Goal: Task Accomplishment & Management: Use online tool/utility

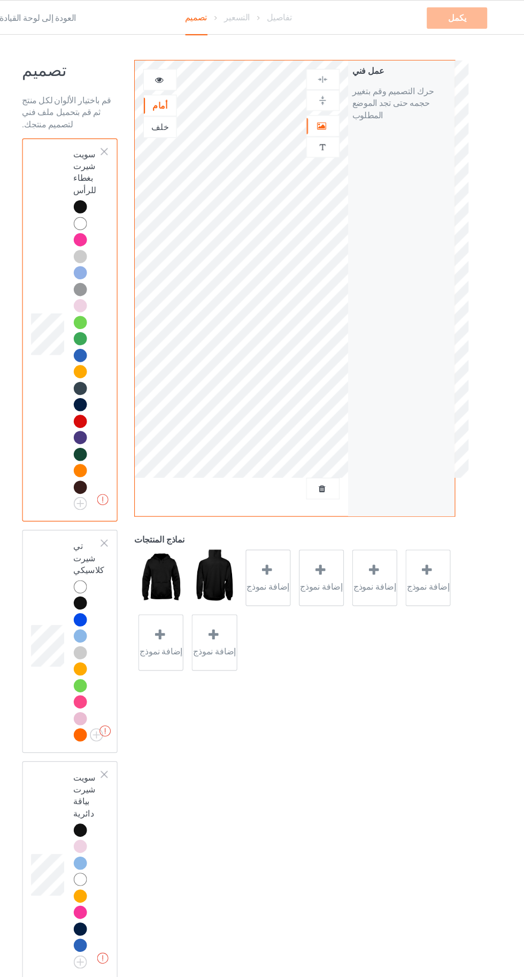
click at [201, 69] on div at bounding box center [192, 71] width 29 height 11
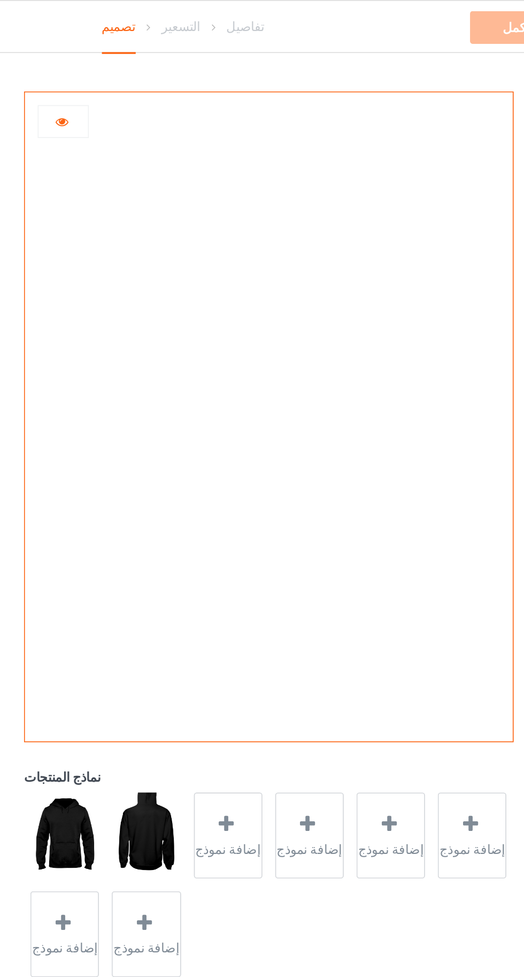
scroll to position [19, 0]
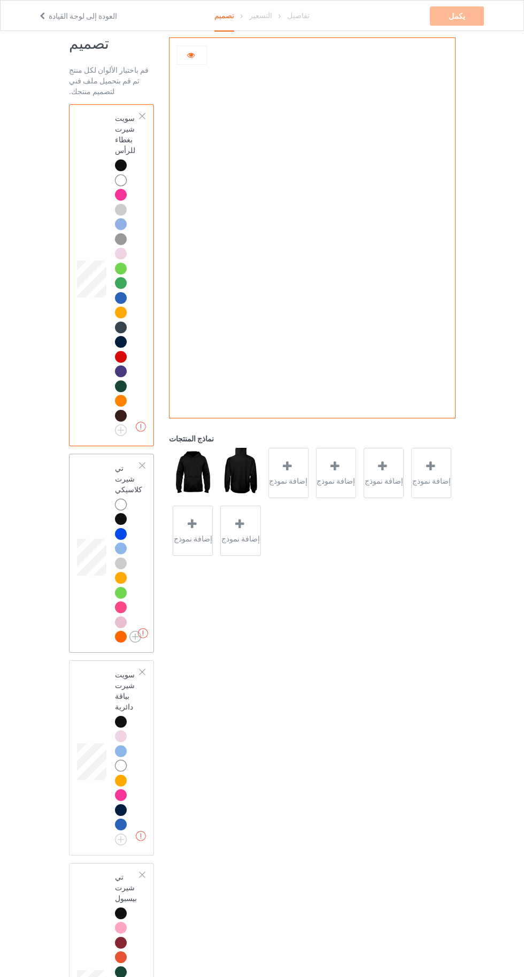
click at [130, 641] on img at bounding box center [136, 637] width 12 height 12
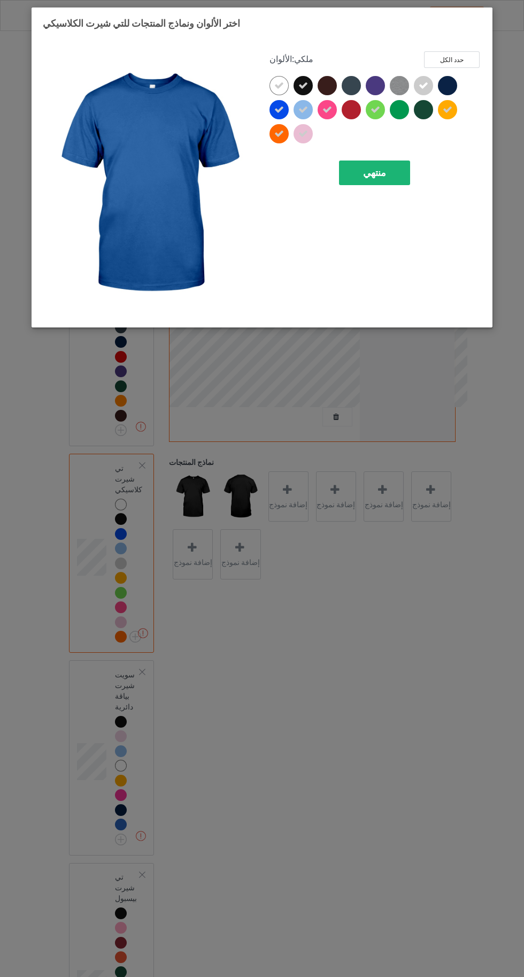
click at [345, 165] on div "منتهي" at bounding box center [374, 173] width 71 height 25
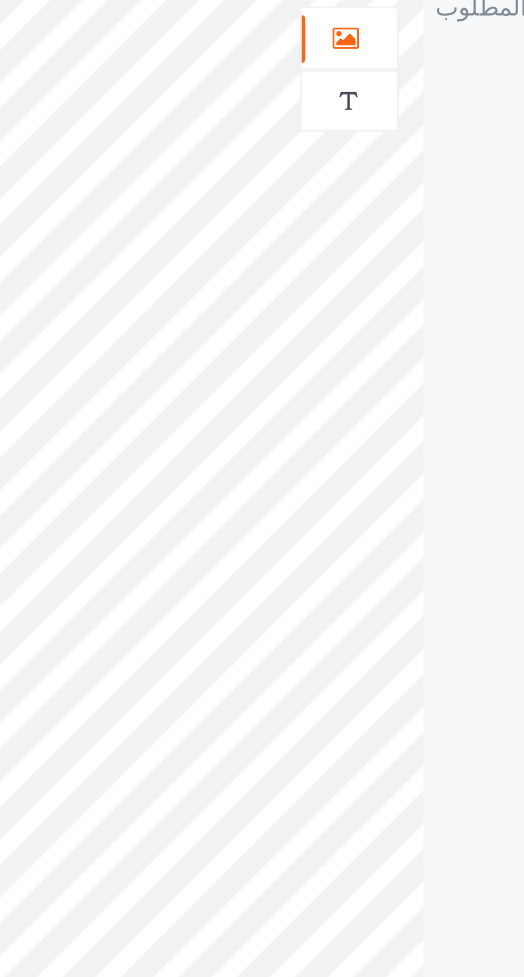
scroll to position [13, 0]
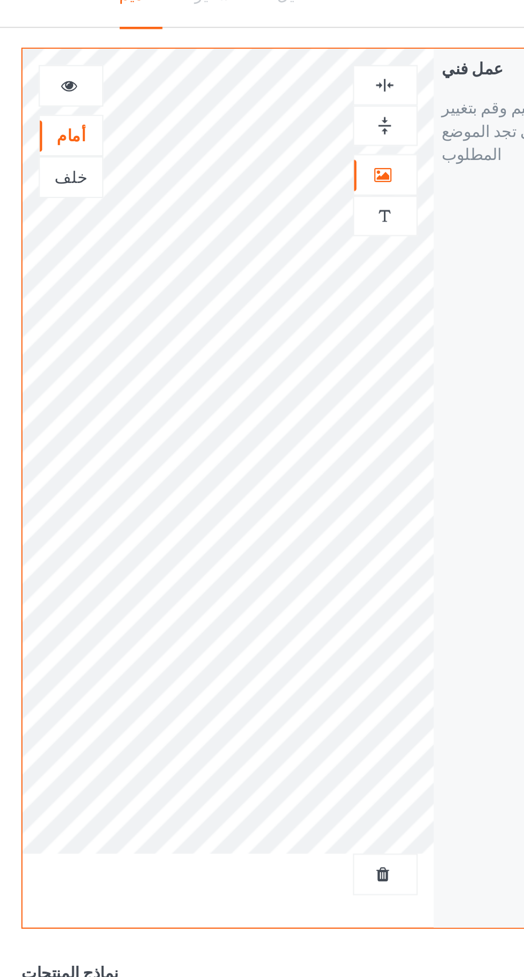
click at [191, 58] on icon at bounding box center [191, 55] width 9 height 7
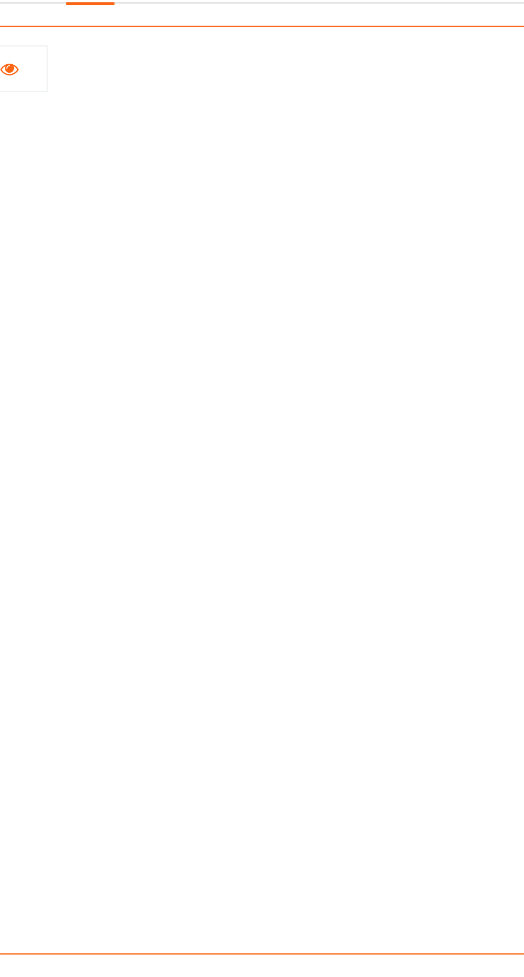
scroll to position [16, 0]
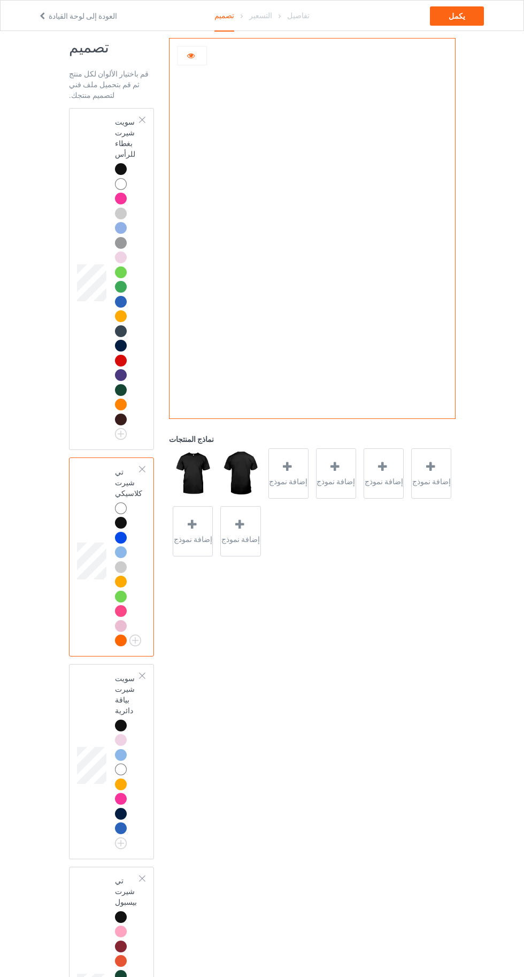
click at [200, 55] on div at bounding box center [192, 55] width 29 height 11
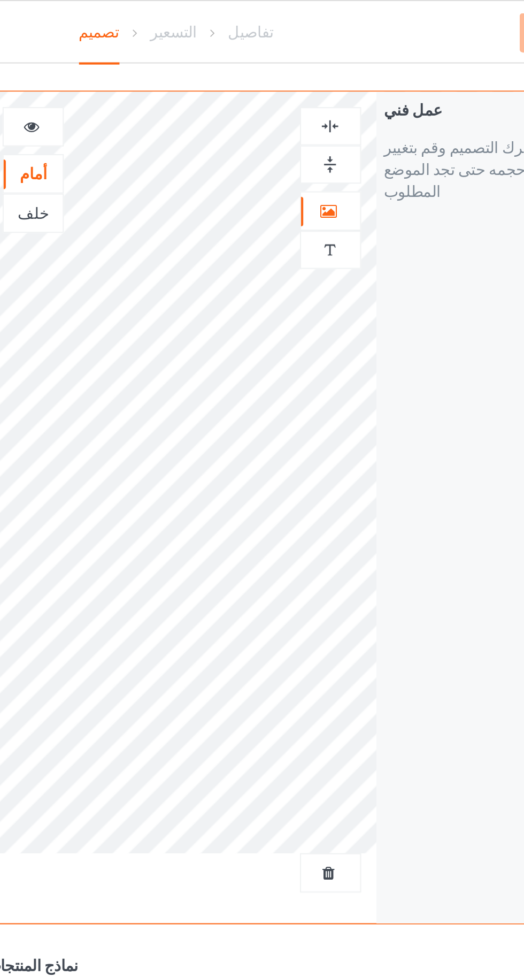
scroll to position [8, 0]
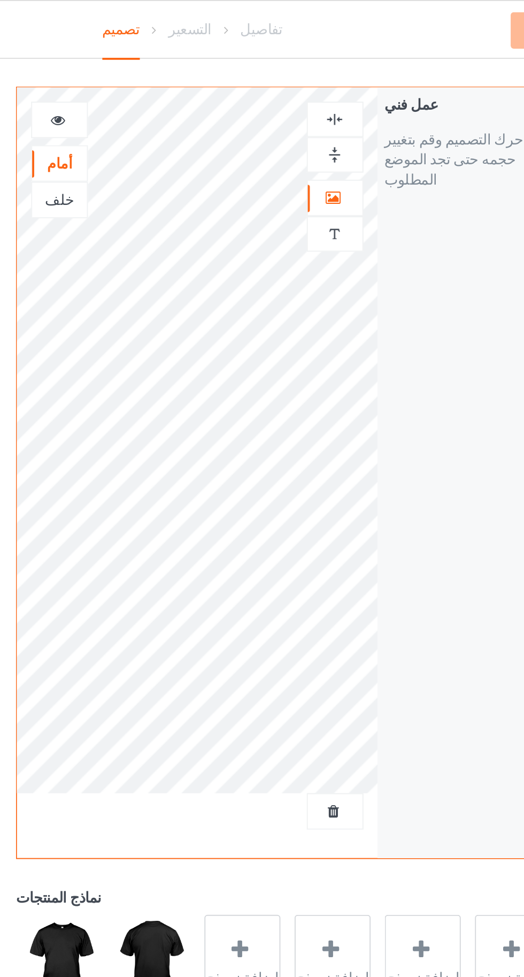
click at [347, 86] on div at bounding box center [338, 81] width 30 height 19
click at [341, 84] on img at bounding box center [337, 82] width 10 height 10
click at [195, 59] on icon at bounding box center [191, 61] width 9 height 7
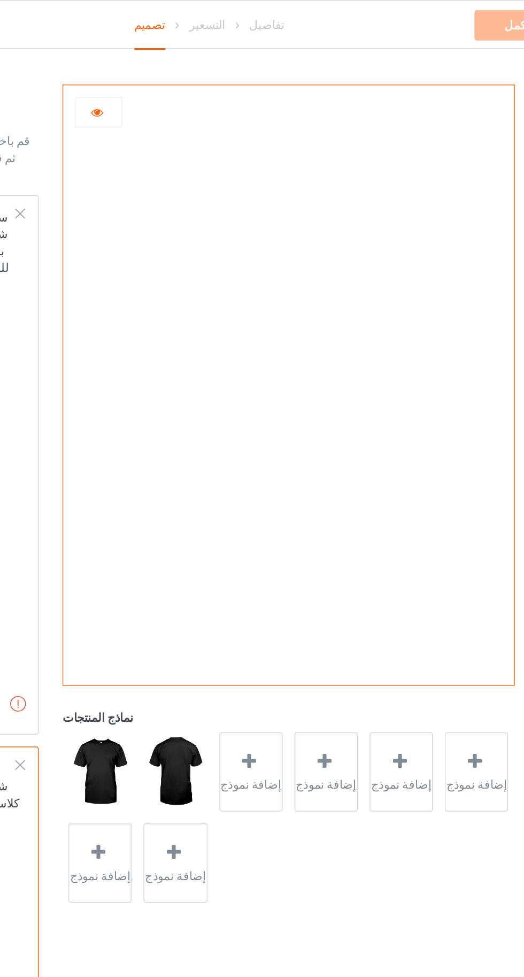
scroll to position [4, 0]
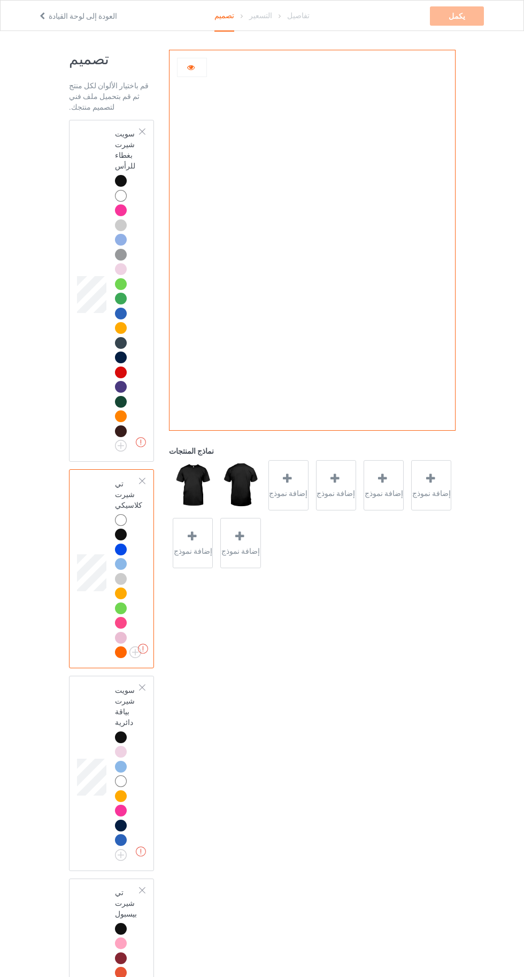
click at [202, 71] on div at bounding box center [192, 67] width 29 height 11
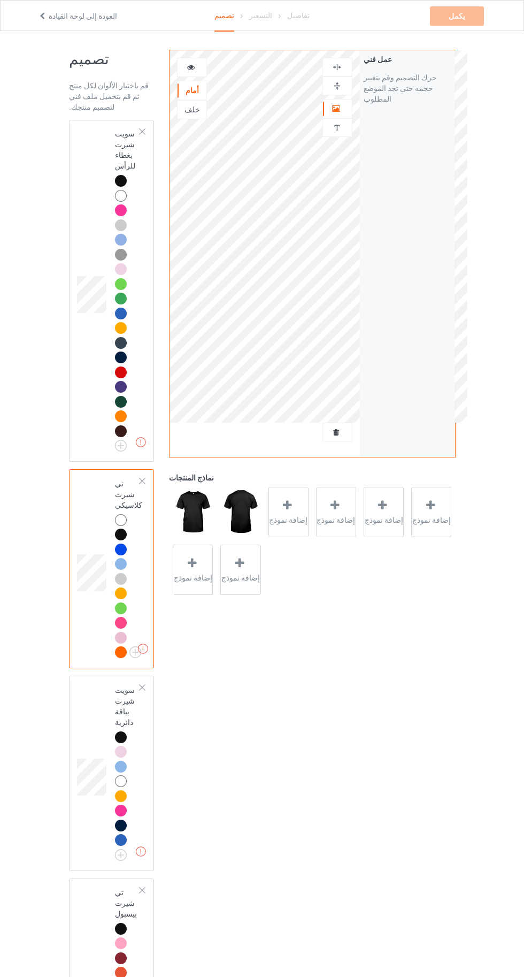
click at [351, 97] on div "عمل فني نص مخصص" at bounding box center [338, 99] width 30 height 83
click at [206, 73] on div at bounding box center [192, 67] width 30 height 19
click at [194, 63] on icon at bounding box center [191, 65] width 9 height 7
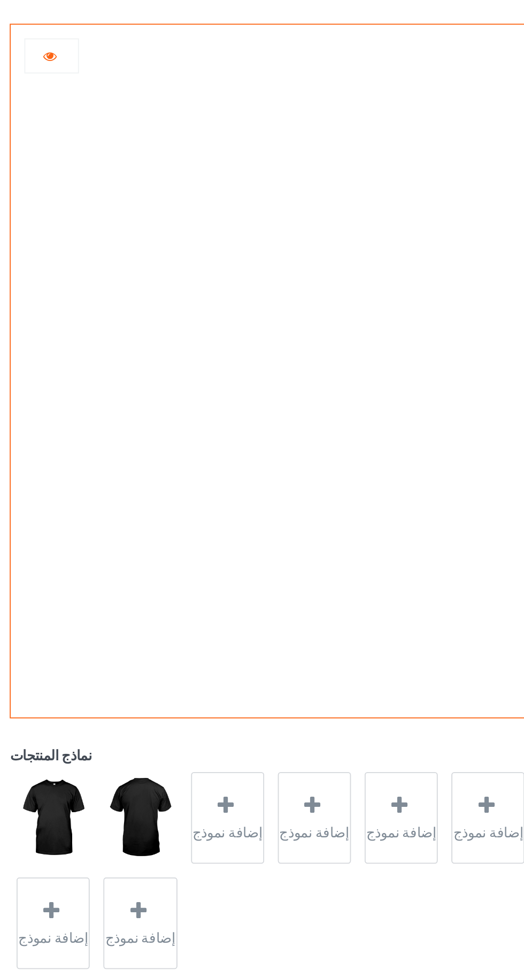
scroll to position [3, 0]
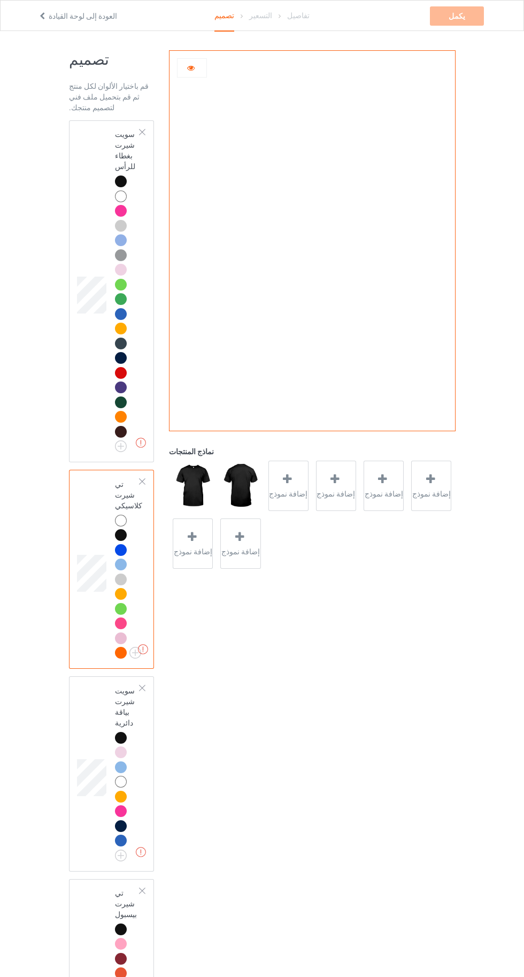
click at [191, 65] on icon at bounding box center [191, 66] width 9 height 7
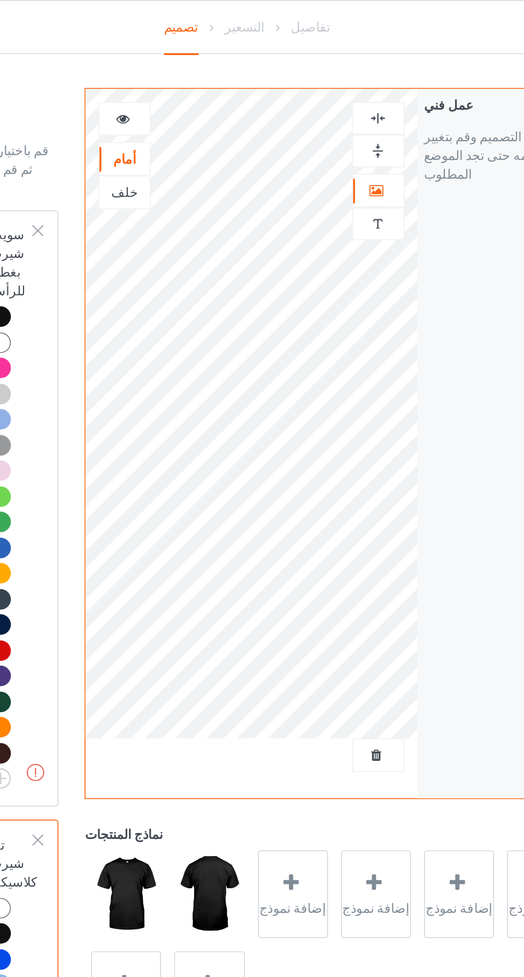
click at [339, 86] on img at bounding box center [337, 86] width 10 height 10
click at [188, 65] on icon at bounding box center [191, 66] width 9 height 7
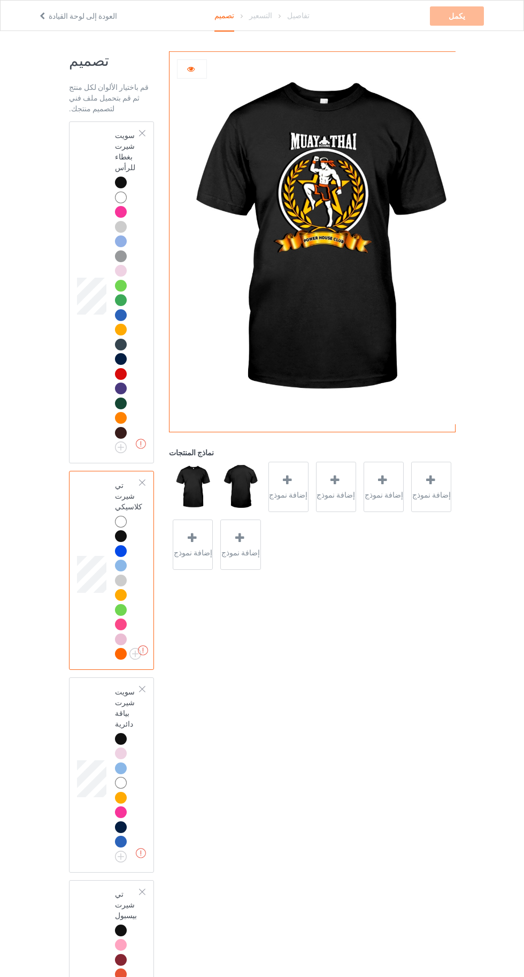
scroll to position [0, 0]
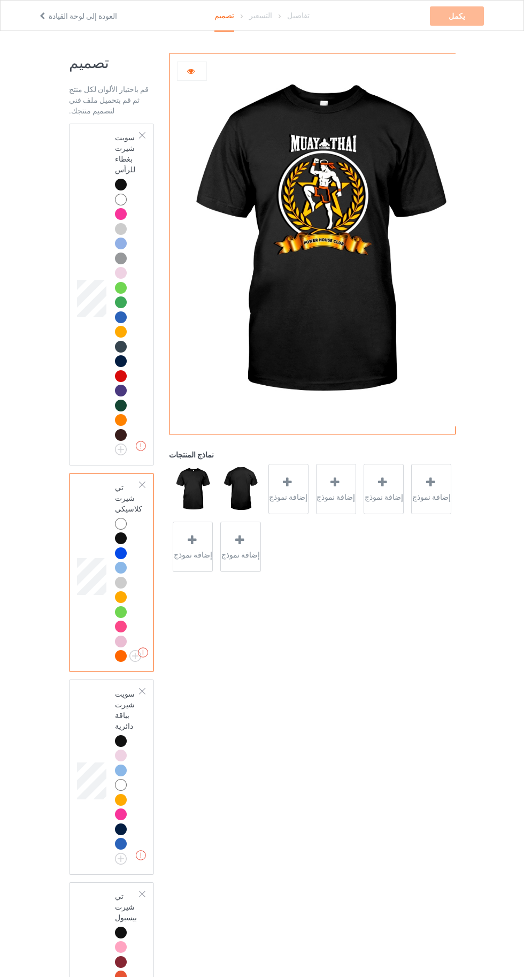
click at [193, 73] on icon at bounding box center [191, 69] width 9 height 7
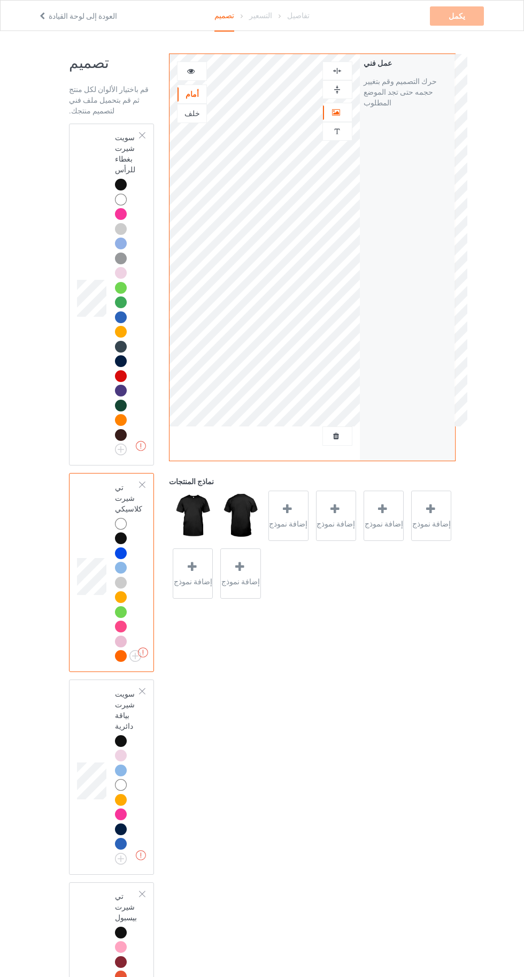
click at [206, 66] on div at bounding box center [192, 71] width 29 height 11
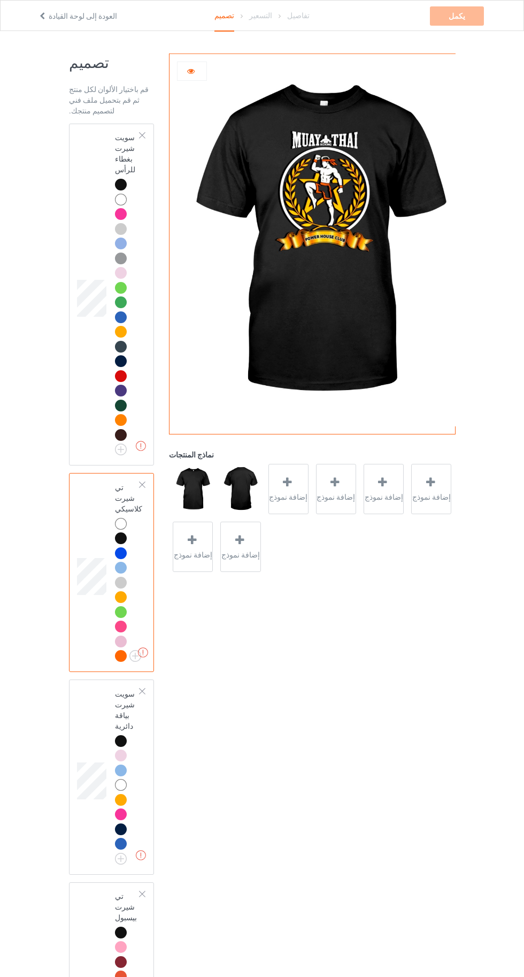
click at [0, 0] on img at bounding box center [0, 0] width 0 height 0
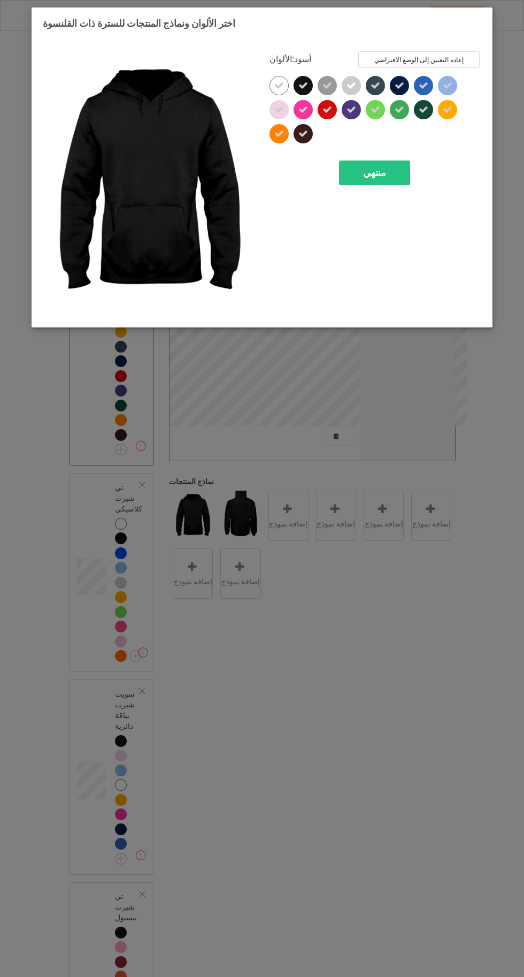
click at [397, 174] on div "منتهي" at bounding box center [374, 173] width 71 height 25
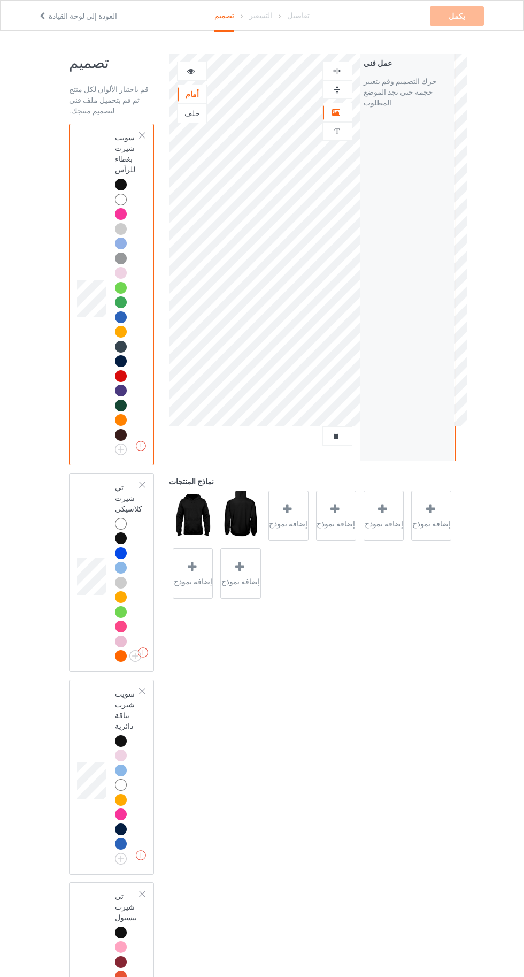
click at [302, 524] on font "إضافة نموذج" at bounding box center [288, 524] width 39 height 9
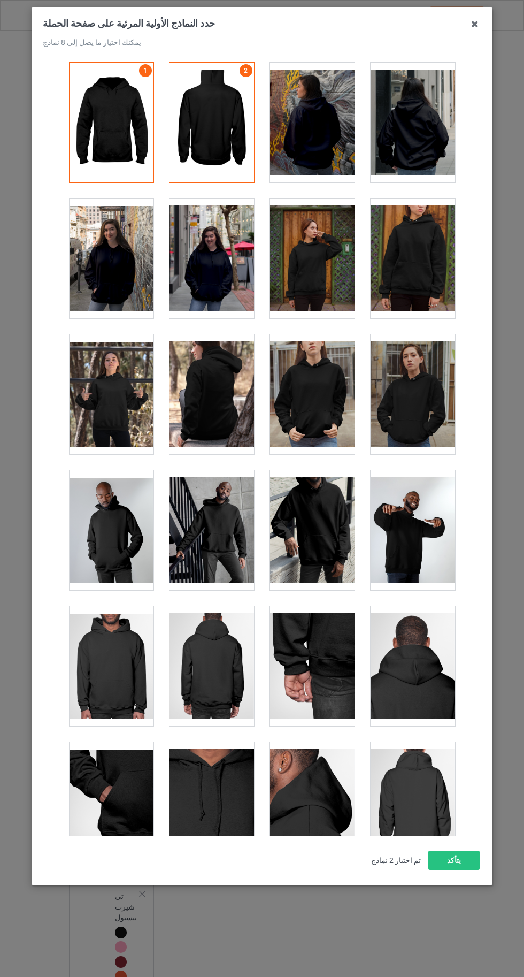
click at [311, 421] on div at bounding box center [312, 394] width 85 height 120
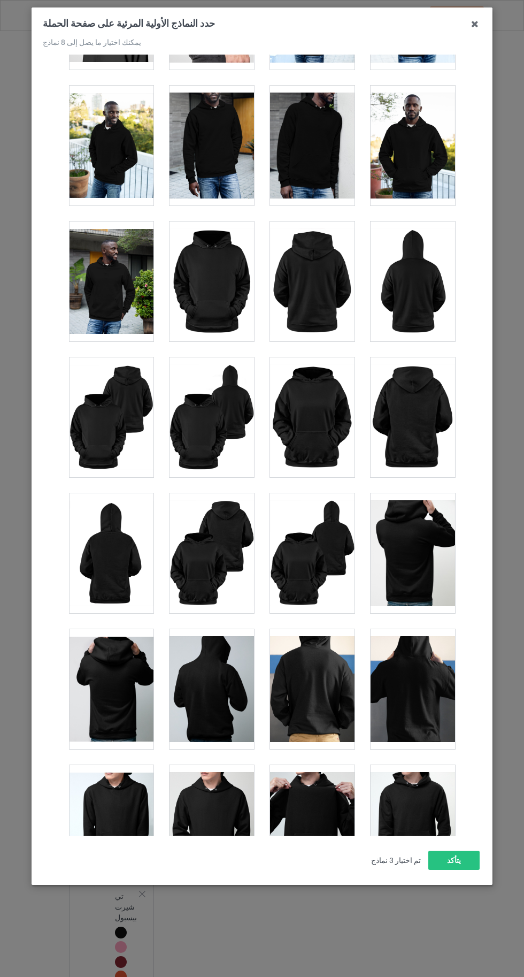
scroll to position [1210, 0]
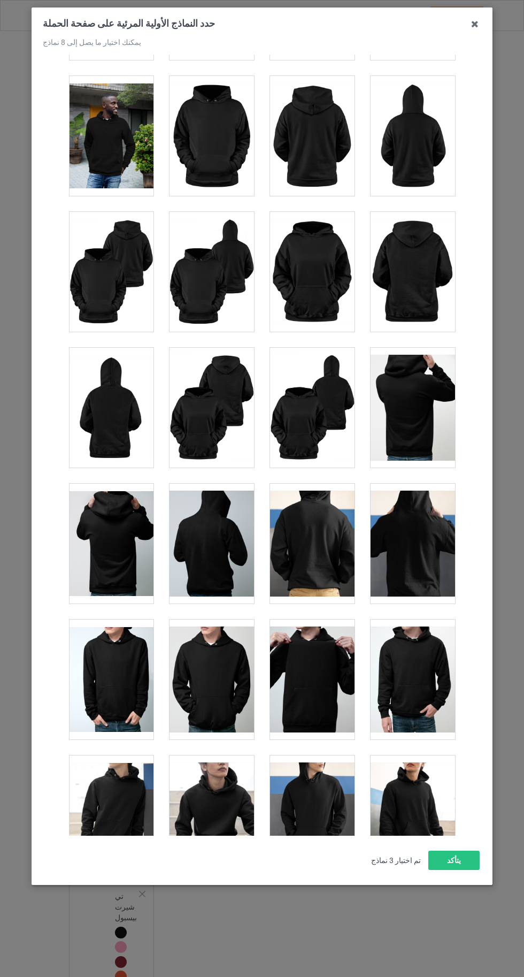
click at [305, 291] on div at bounding box center [312, 272] width 85 height 120
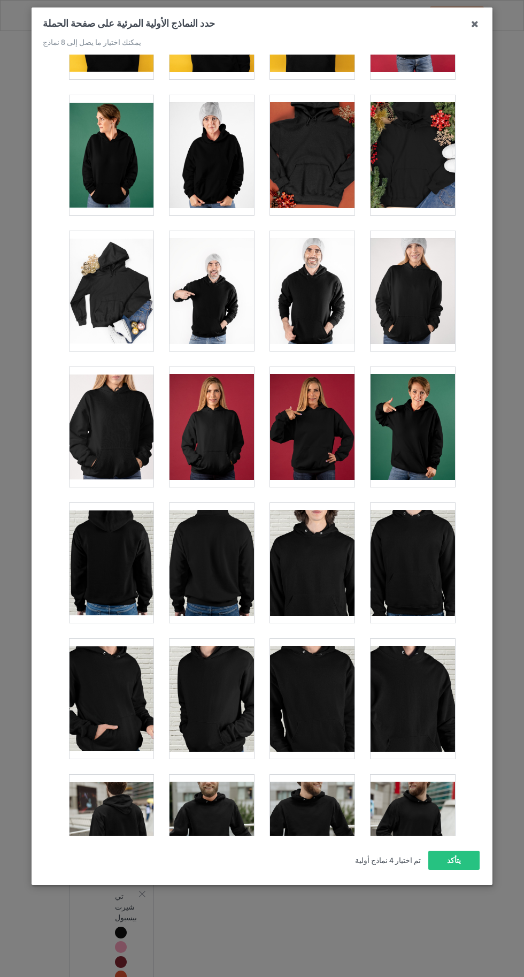
scroll to position [2148, 0]
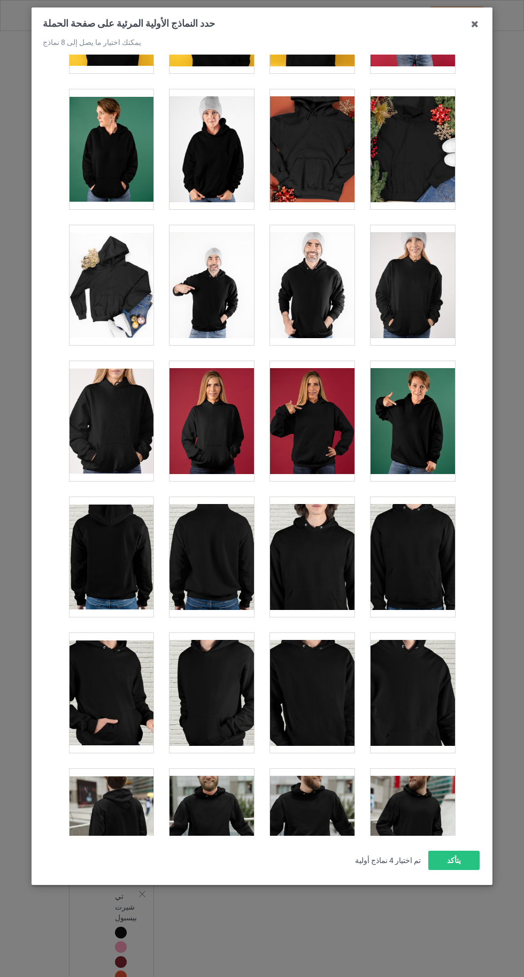
click at [418, 432] on div at bounding box center [413, 421] width 85 height 120
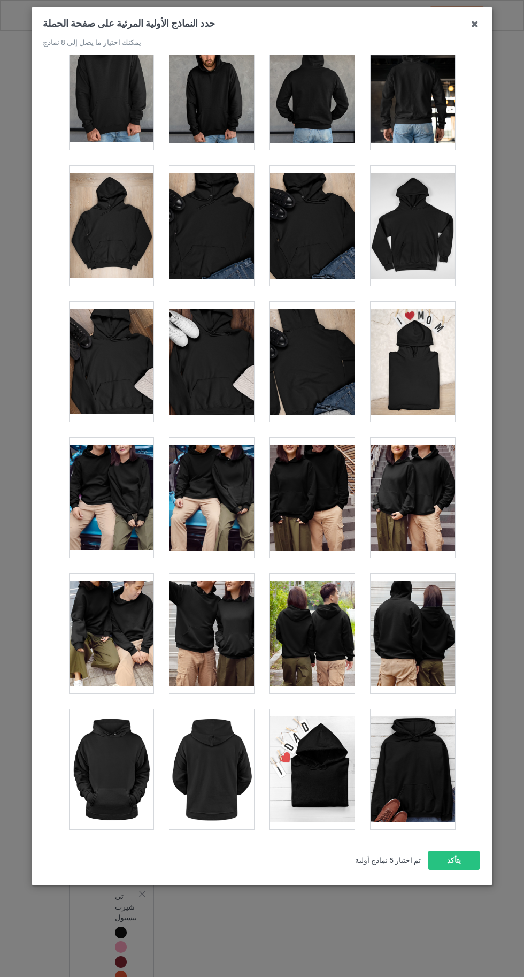
scroll to position [4524, 0]
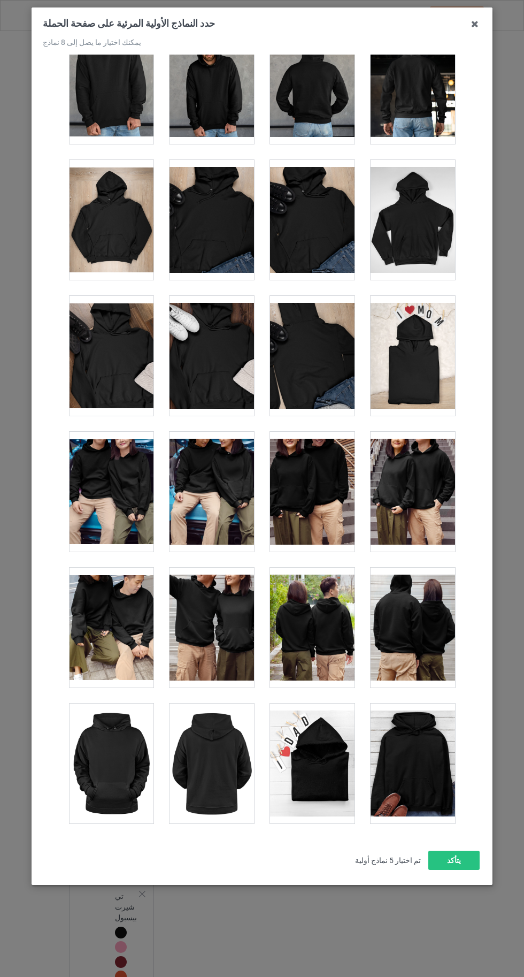
click at [422, 369] on div at bounding box center [413, 356] width 85 height 120
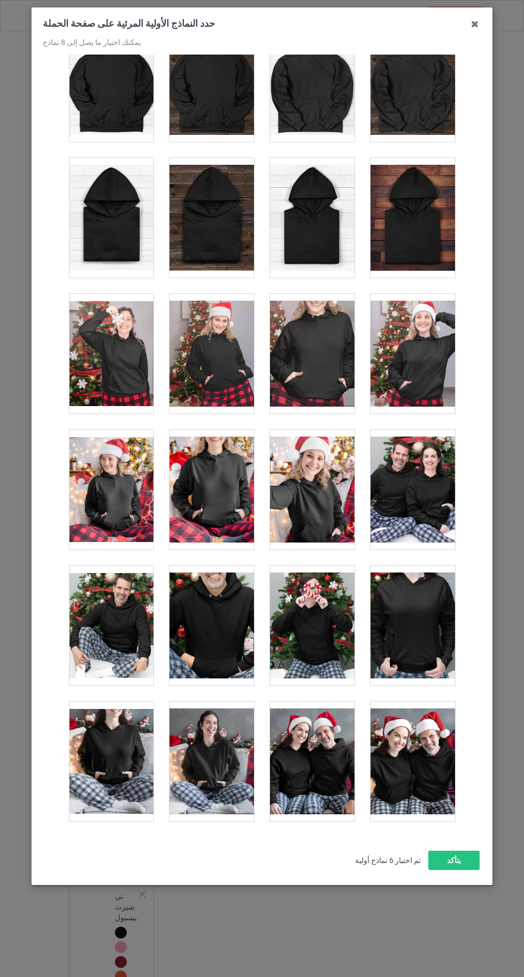
scroll to position [6546, 0]
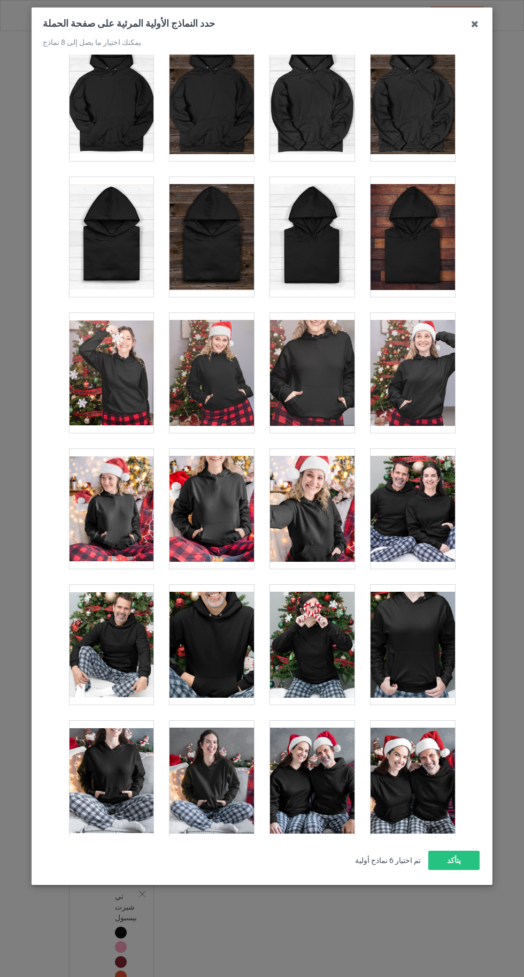
click at [407, 514] on div at bounding box center [413, 509] width 85 height 120
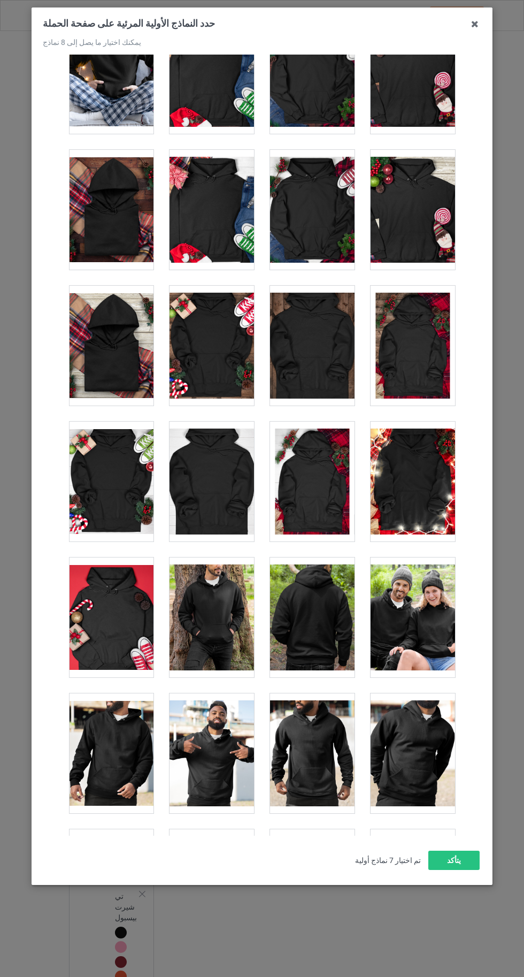
scroll to position [7403, 0]
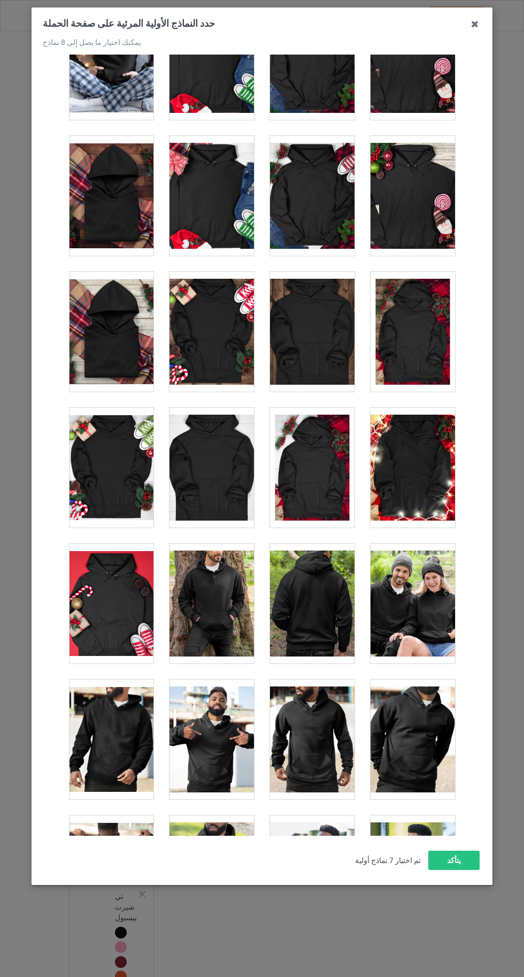
click at [231, 709] on div at bounding box center [212, 740] width 85 height 120
click at [332, 715] on div at bounding box center [312, 740] width 85 height 120
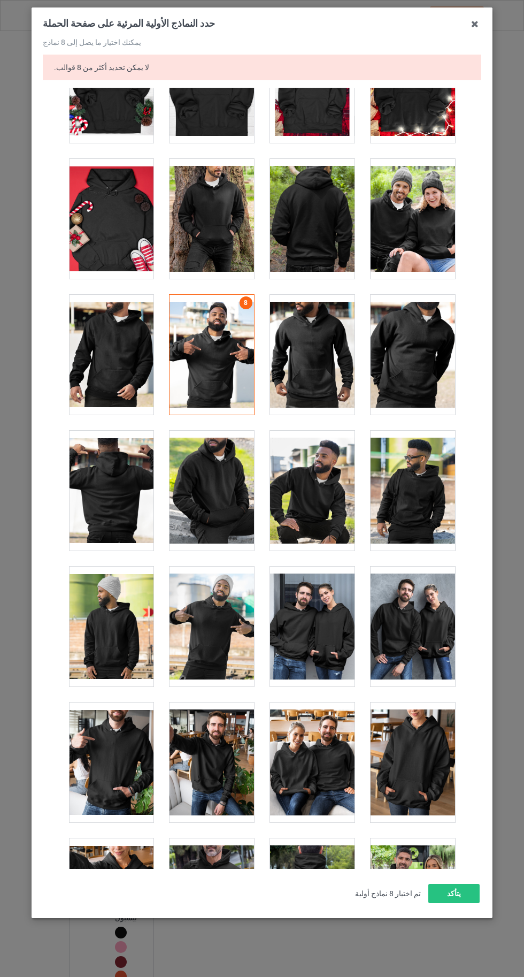
scroll to position [7862, 0]
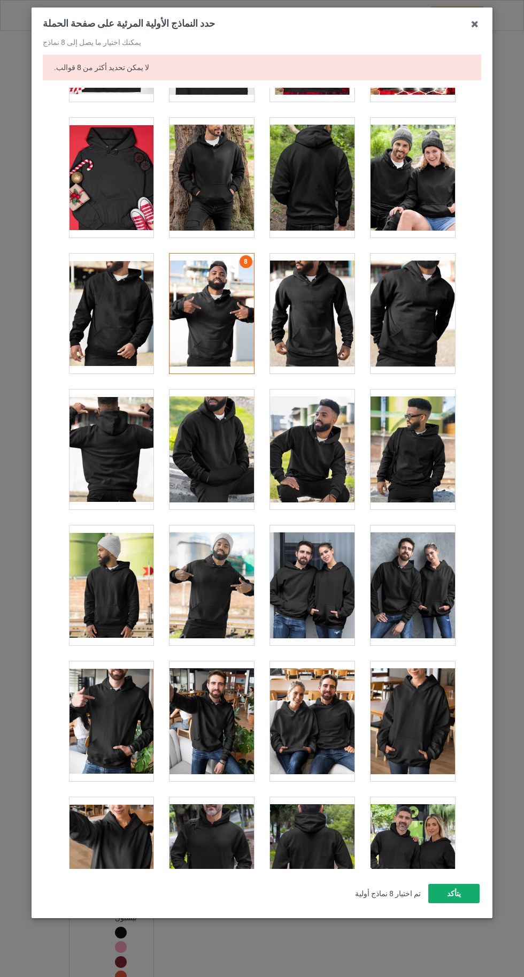
click at [459, 898] on font "يتأكد" at bounding box center [454, 893] width 14 height 9
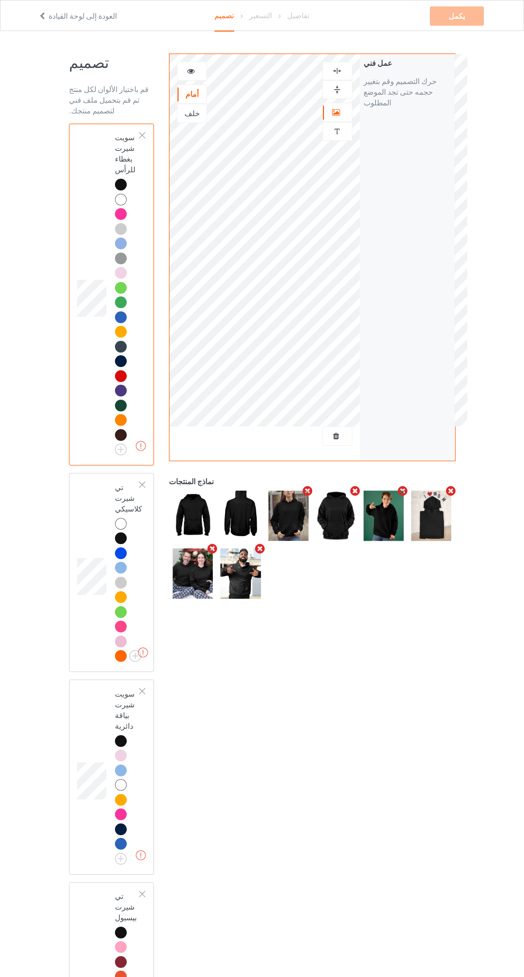
click at [0, 0] on img at bounding box center [0, 0] width 0 height 0
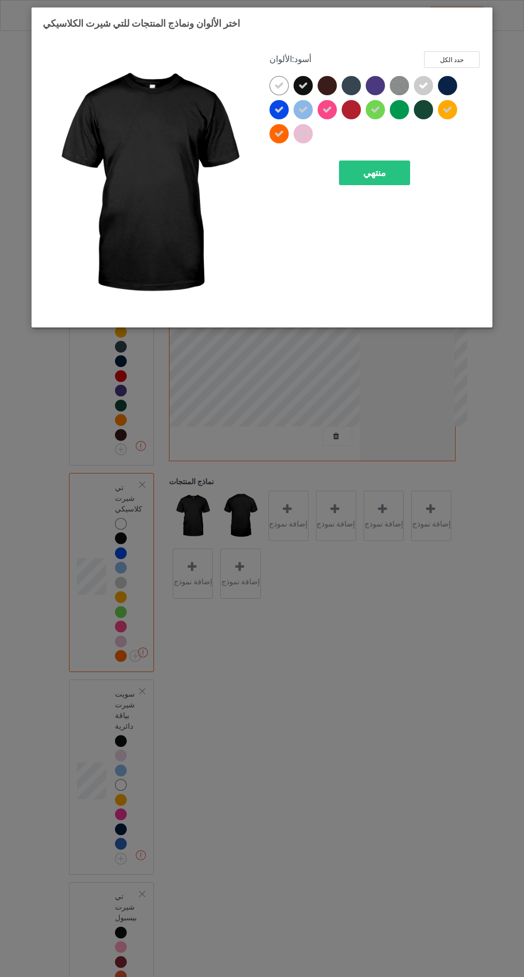
click at [383, 162] on div "منتهي" at bounding box center [374, 173] width 71 height 25
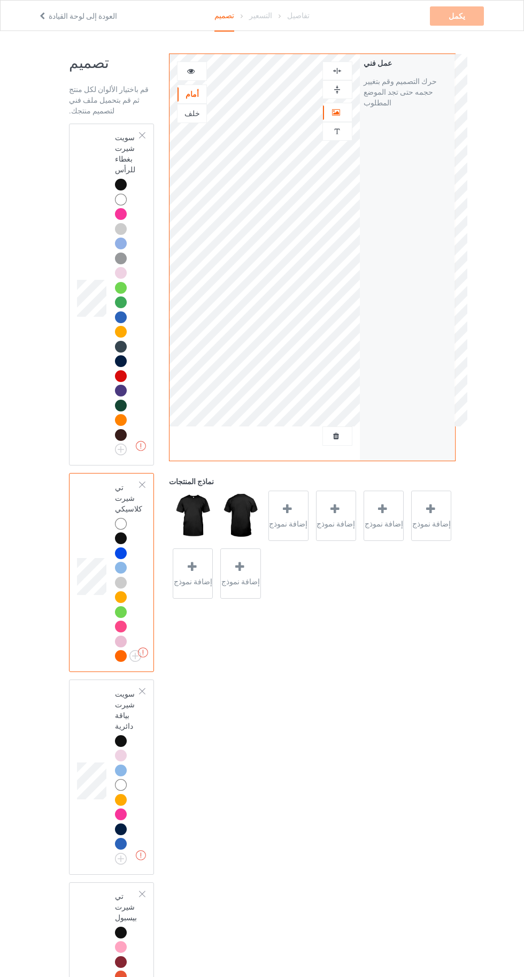
click at [293, 536] on div "إضافة نموذج" at bounding box center [289, 516] width 40 height 50
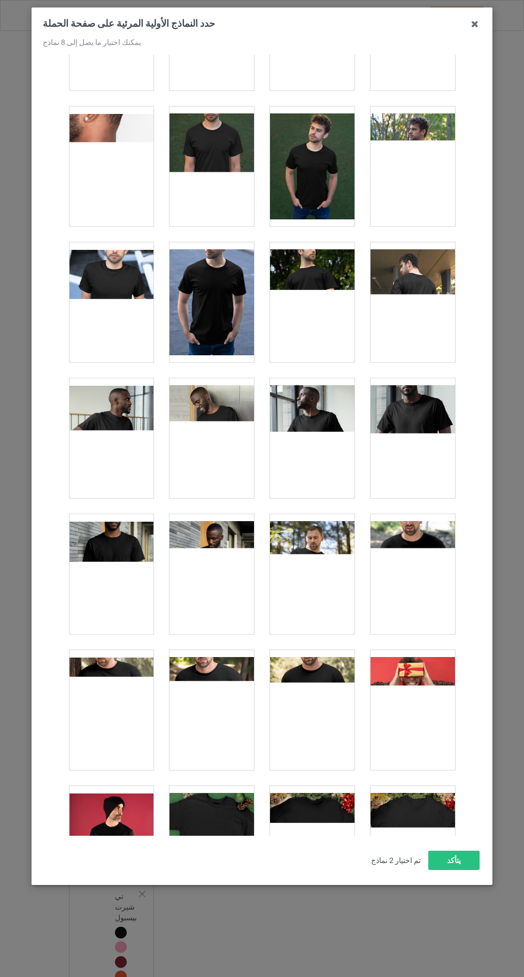
scroll to position [770, 0]
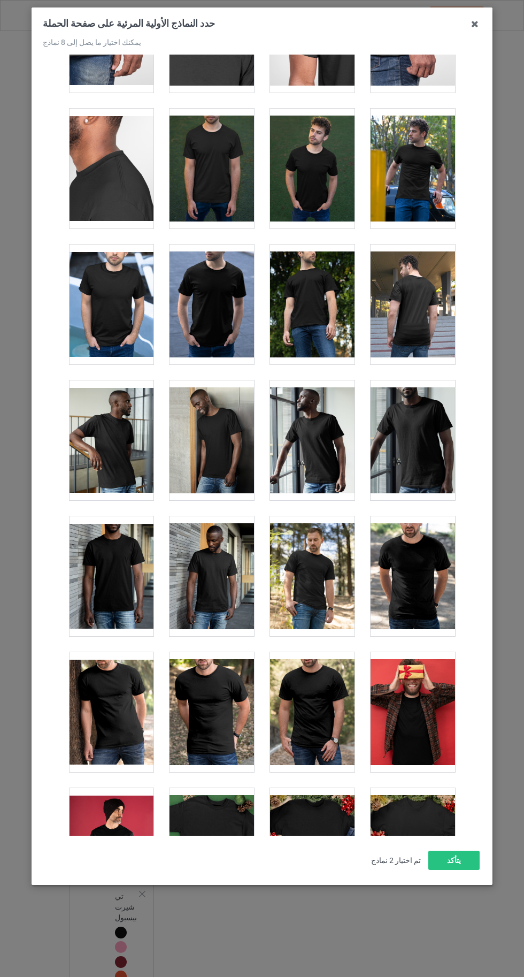
click at [408, 172] on div at bounding box center [413, 169] width 85 height 120
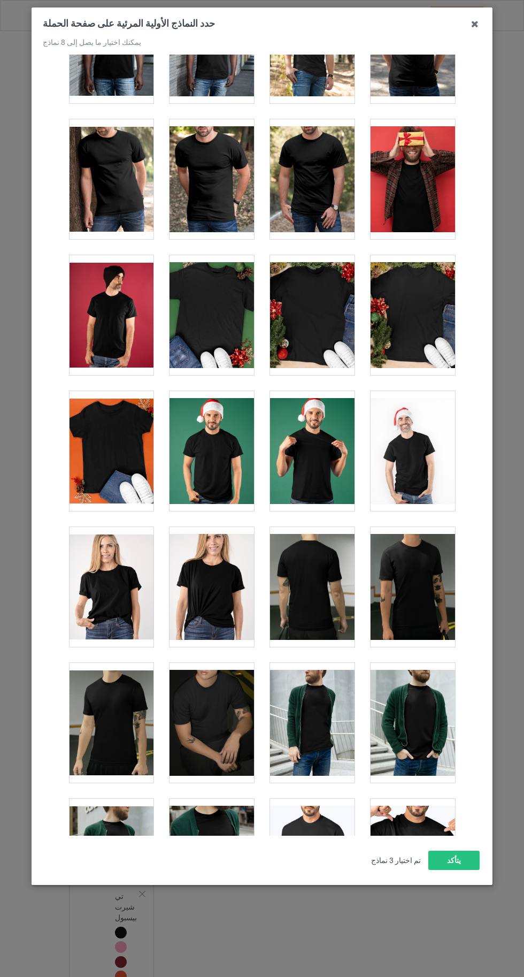
scroll to position [1315, 0]
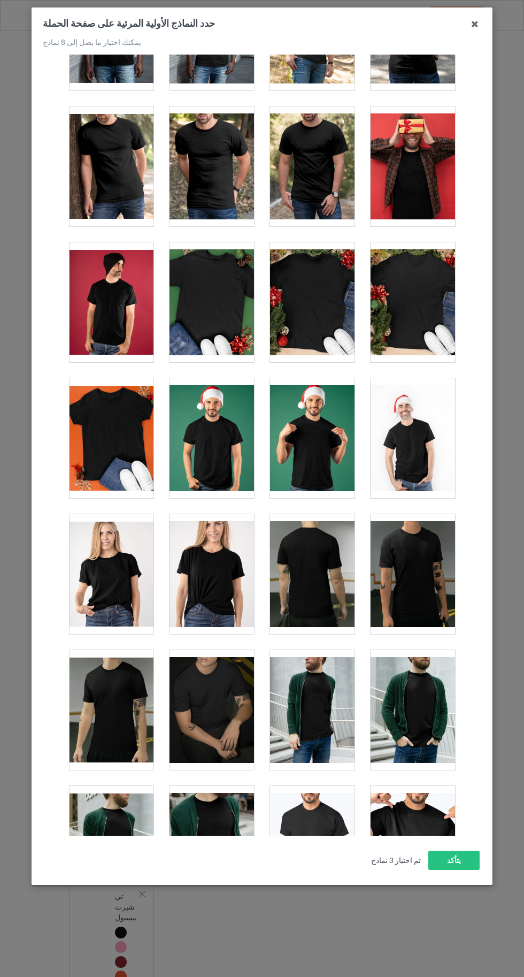
click at [330, 470] on div at bounding box center [312, 438] width 85 height 120
click at [420, 461] on div at bounding box center [413, 438] width 85 height 120
click at [428, 452] on div at bounding box center [413, 438] width 85 height 120
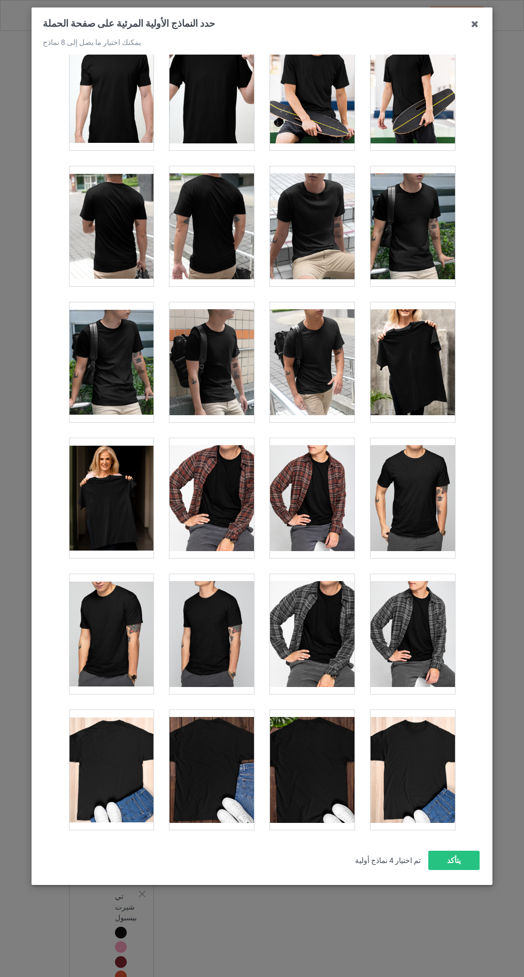
scroll to position [2633, 0]
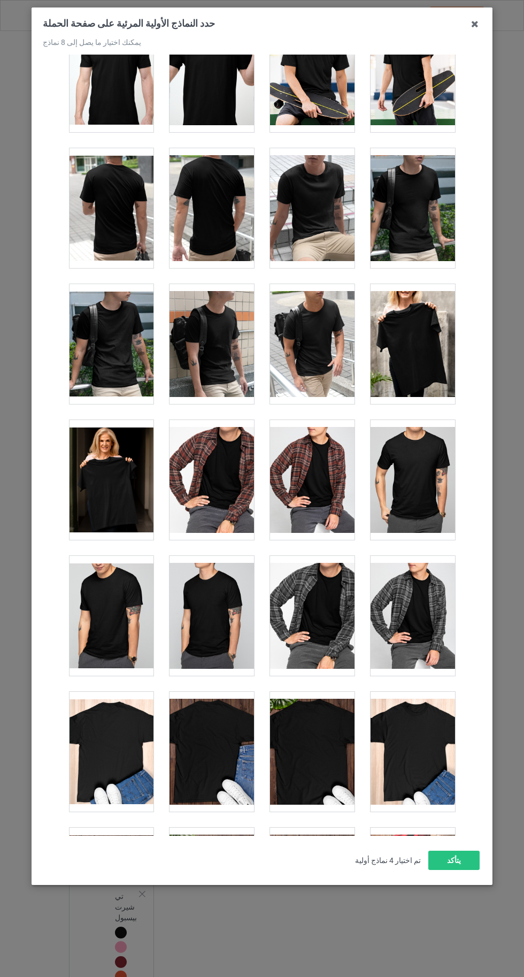
click at [104, 473] on div at bounding box center [111, 480] width 85 height 120
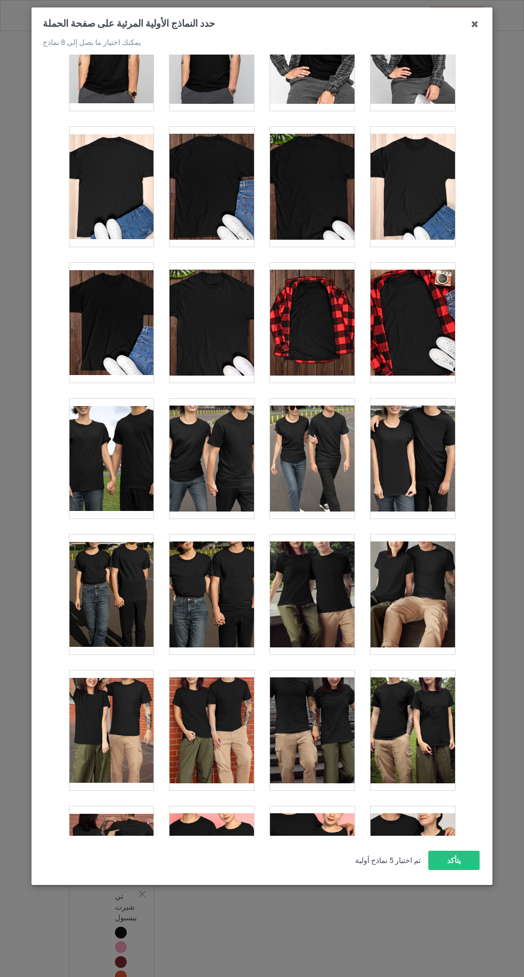
scroll to position [3198, 0]
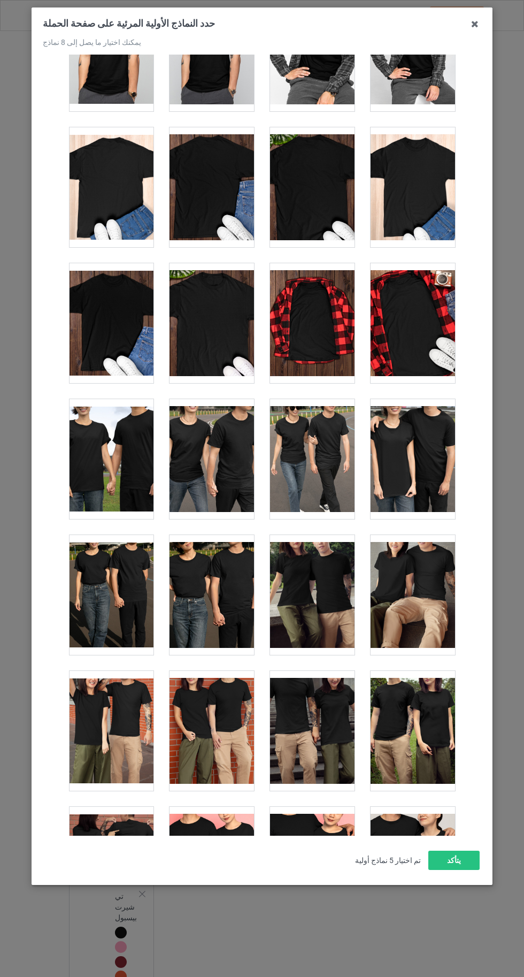
click at [306, 336] on div at bounding box center [312, 323] width 85 height 120
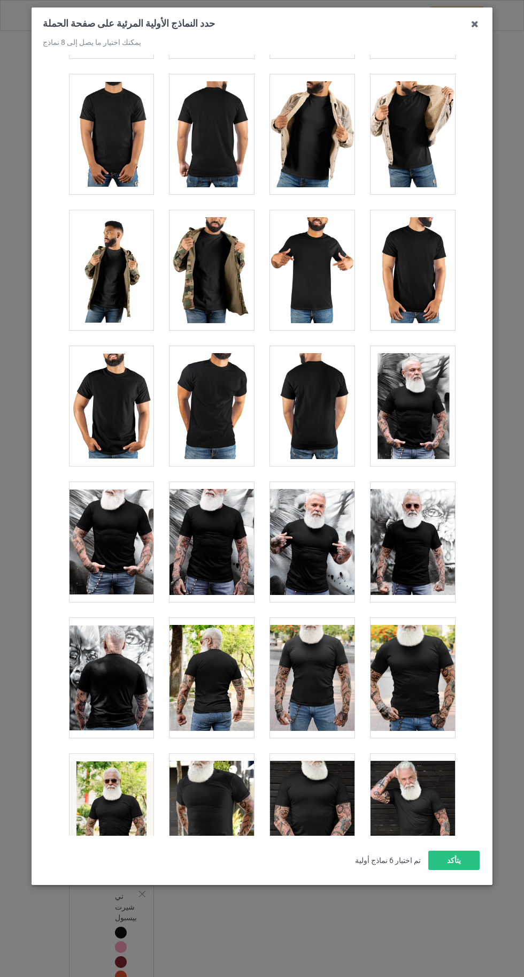
scroll to position [8145, 0]
click at [336, 543] on div at bounding box center [312, 542] width 85 height 120
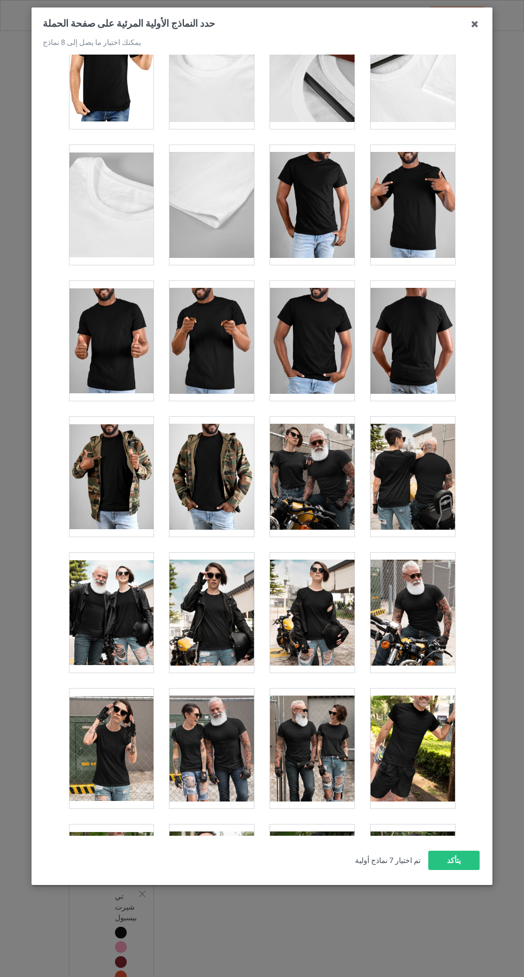
scroll to position [9567, 0]
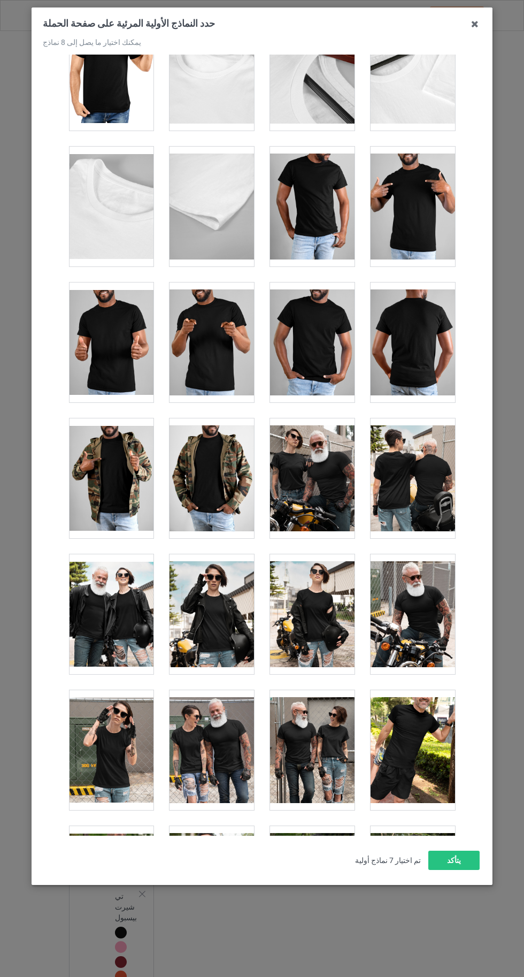
click at [331, 476] on div at bounding box center [312, 478] width 85 height 120
click at [433, 870] on button "يتأكد" at bounding box center [454, 860] width 51 height 19
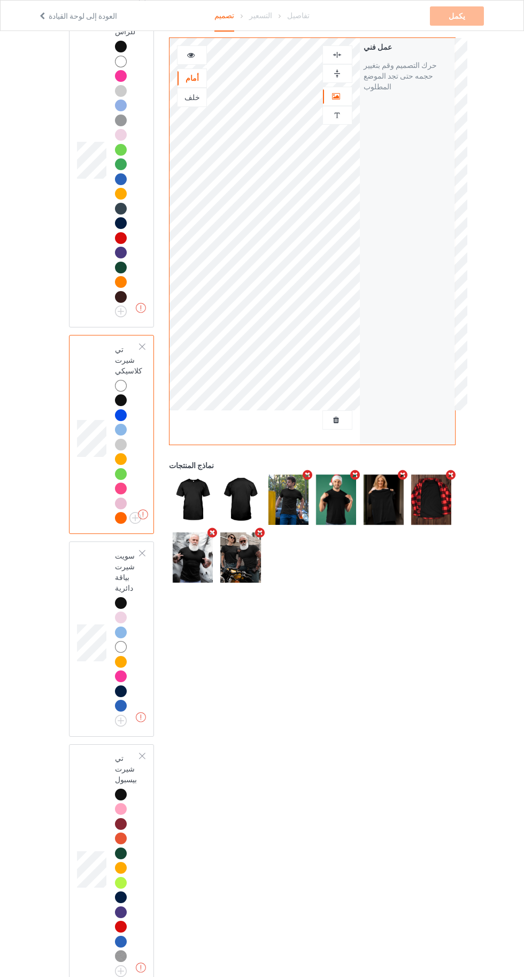
scroll to position [138, 0]
click at [0, 0] on img at bounding box center [0, 0] width 0 height 0
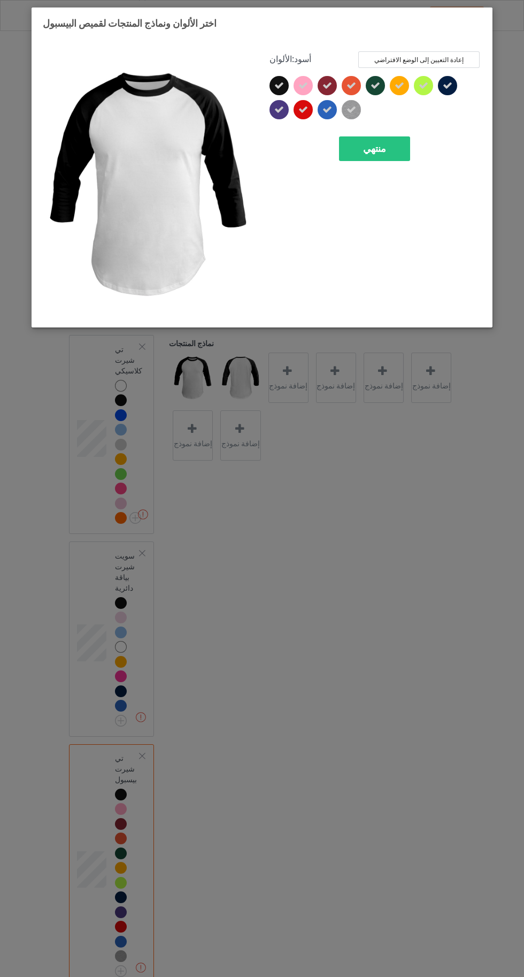
click at [397, 144] on div "منتهي" at bounding box center [374, 148] width 71 height 25
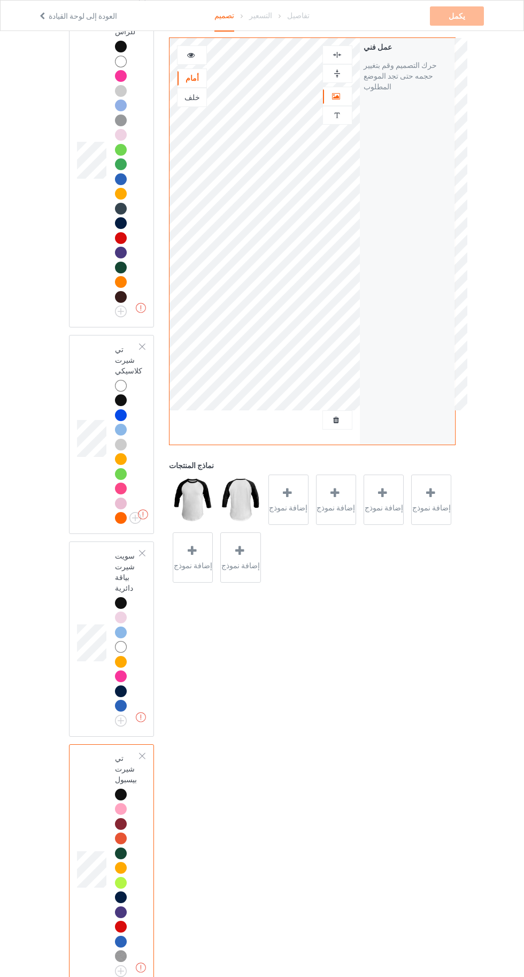
click at [303, 516] on div "إضافة نموذج" at bounding box center [289, 500] width 40 height 50
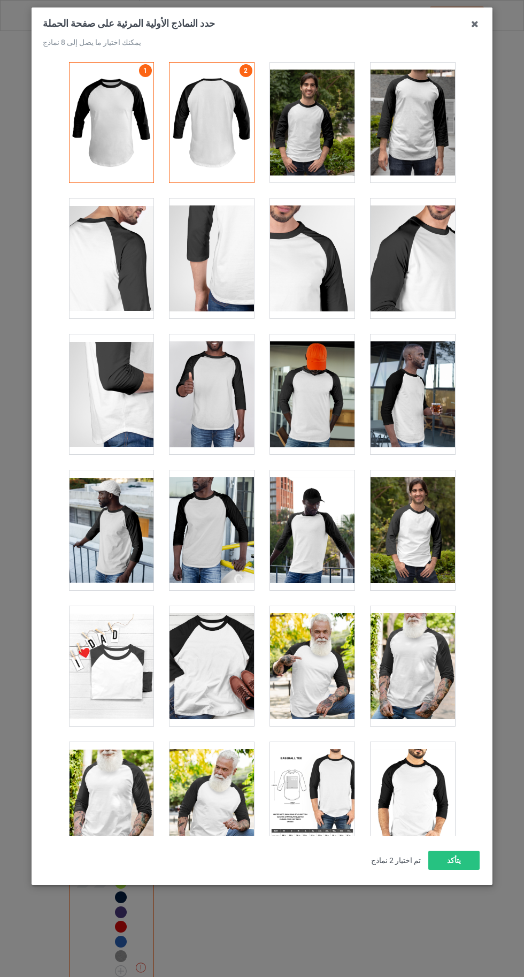
click at [328, 414] on div at bounding box center [312, 394] width 85 height 120
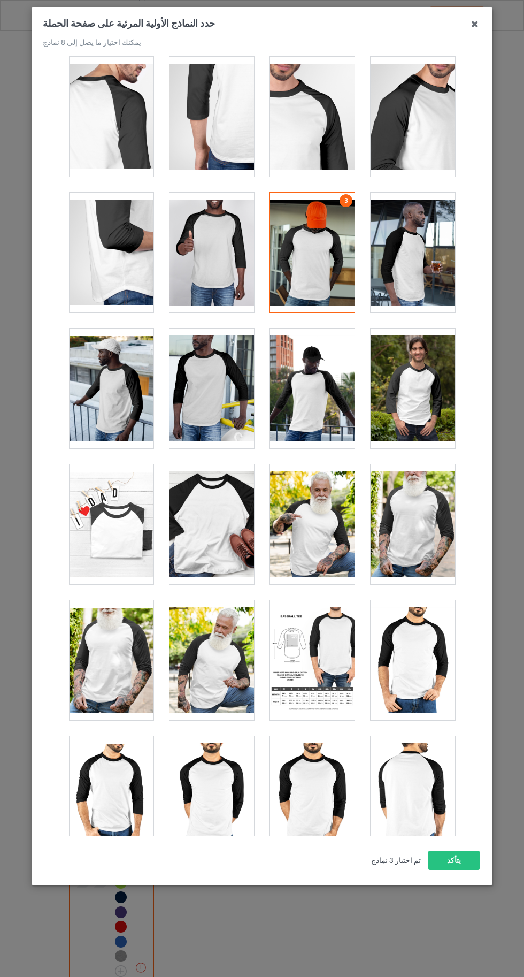
scroll to position [140, 0]
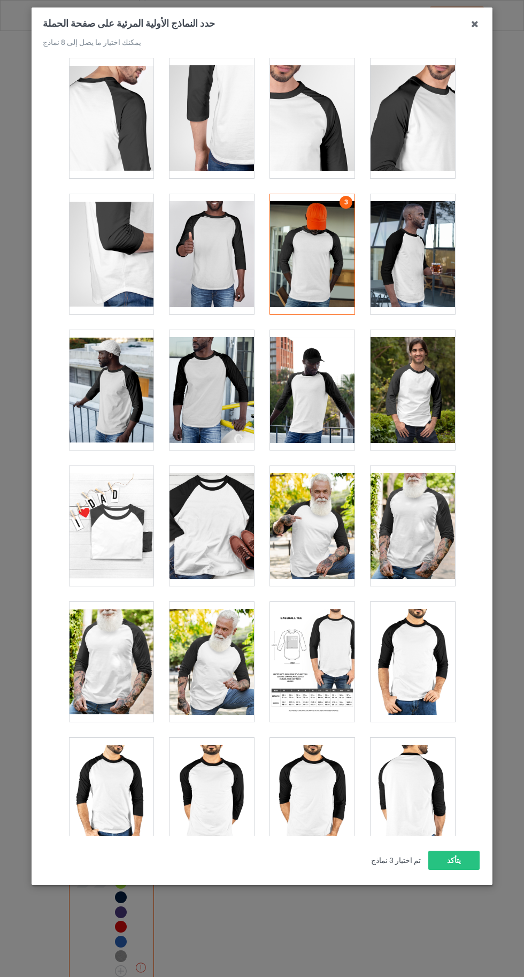
click at [398, 682] on div at bounding box center [413, 662] width 85 height 120
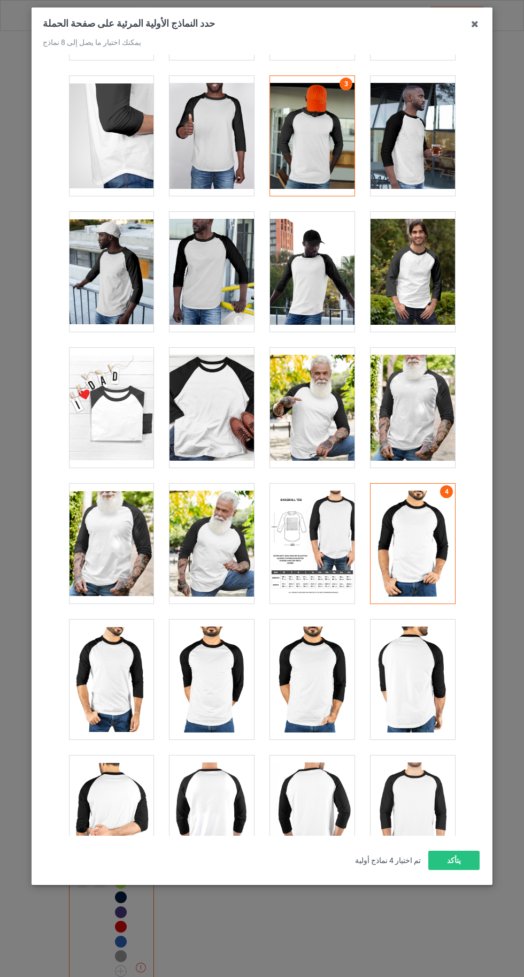
scroll to position [261, 0]
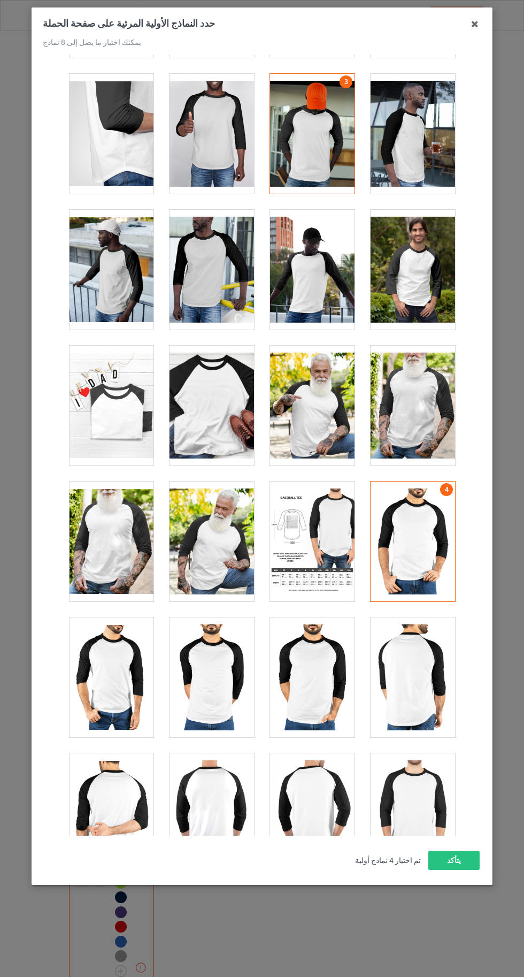
click at [230, 418] on div at bounding box center [212, 406] width 85 height 120
click at [329, 433] on div at bounding box center [312, 406] width 85 height 120
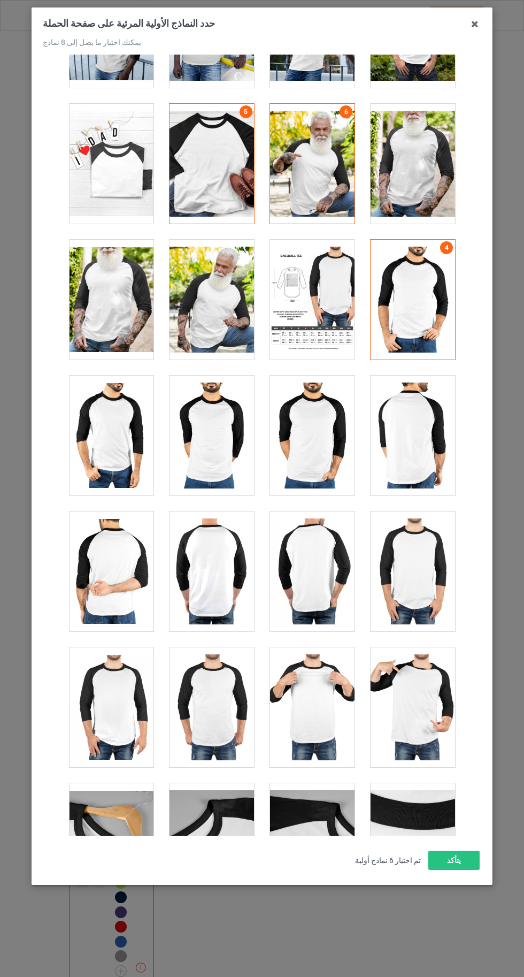
scroll to position [504, 0]
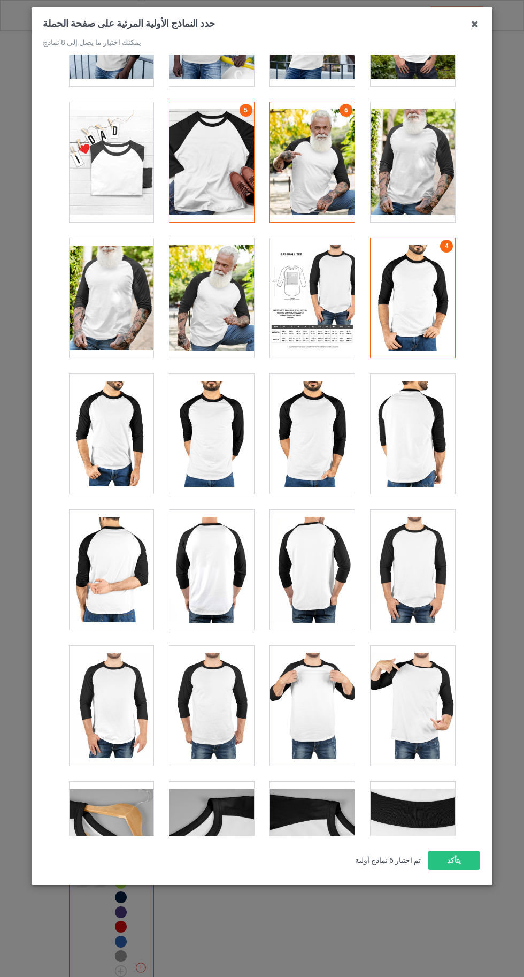
click at [322, 447] on div at bounding box center [312, 434] width 85 height 120
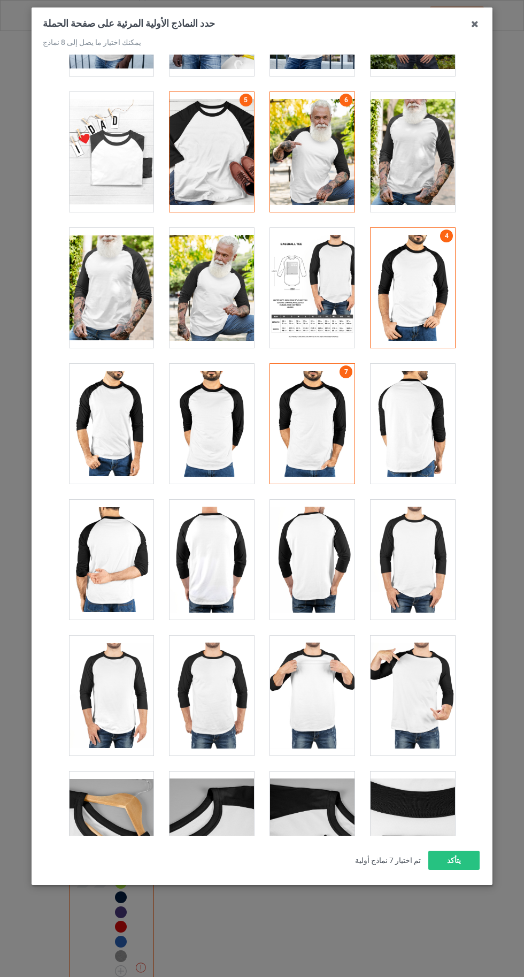
click at [321, 699] on div at bounding box center [312, 696] width 85 height 120
click at [445, 870] on button "يتأكد" at bounding box center [454, 860] width 51 height 19
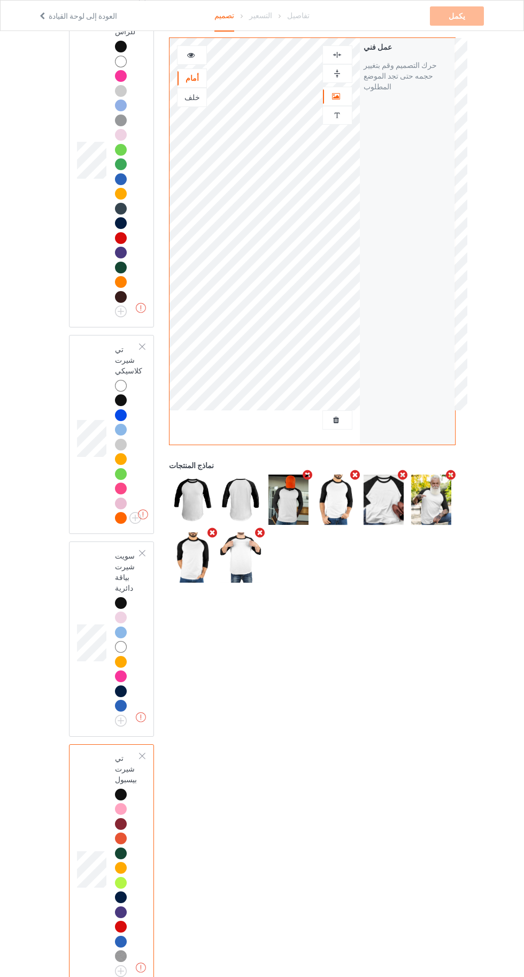
click at [0, 0] on img at bounding box center [0, 0] width 0 height 0
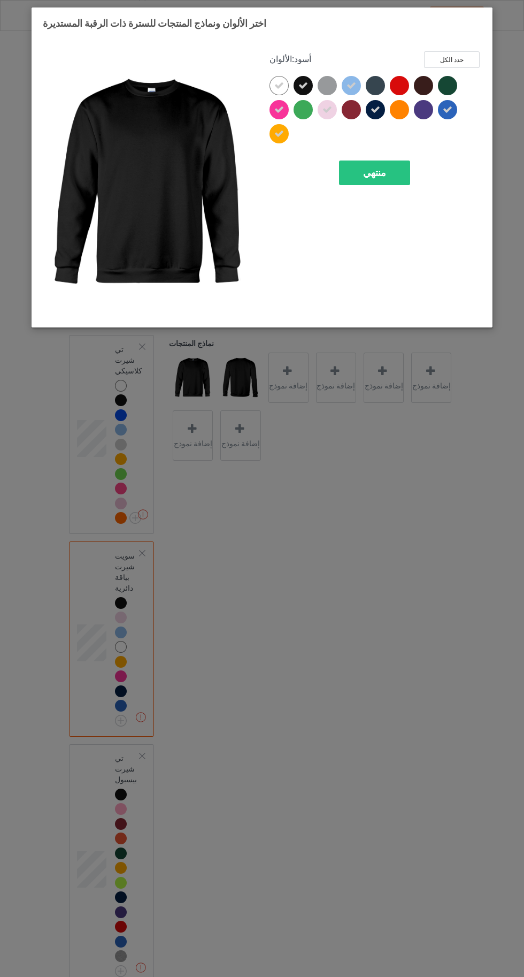
click at [371, 174] on font "منتهي" at bounding box center [374, 172] width 23 height 11
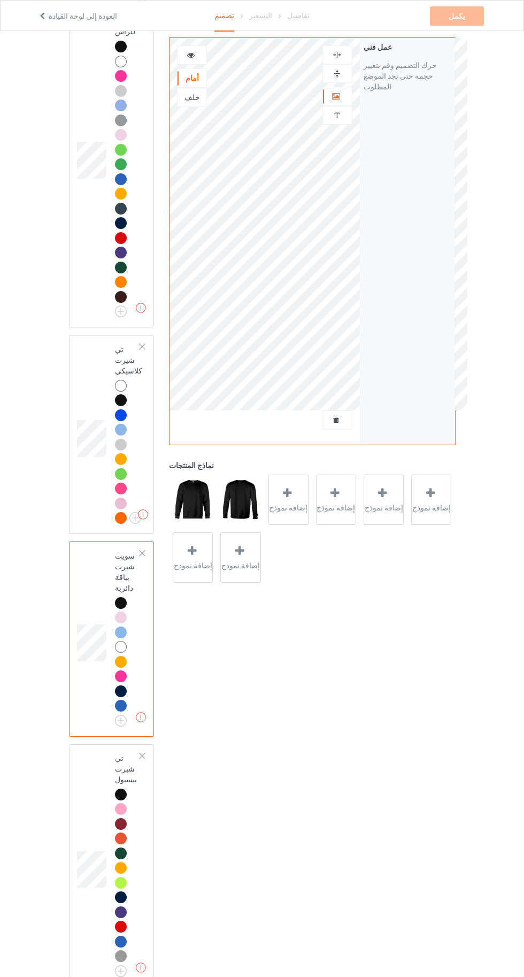
click at [428, 512] on span "إضافة نموذج" at bounding box center [432, 508] width 39 height 11
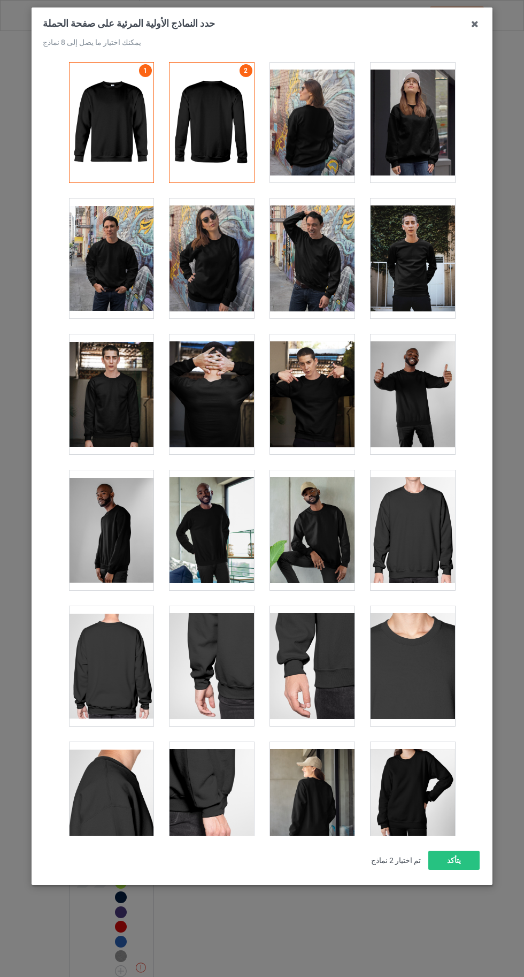
click at [294, 267] on div at bounding box center [312, 259] width 85 height 120
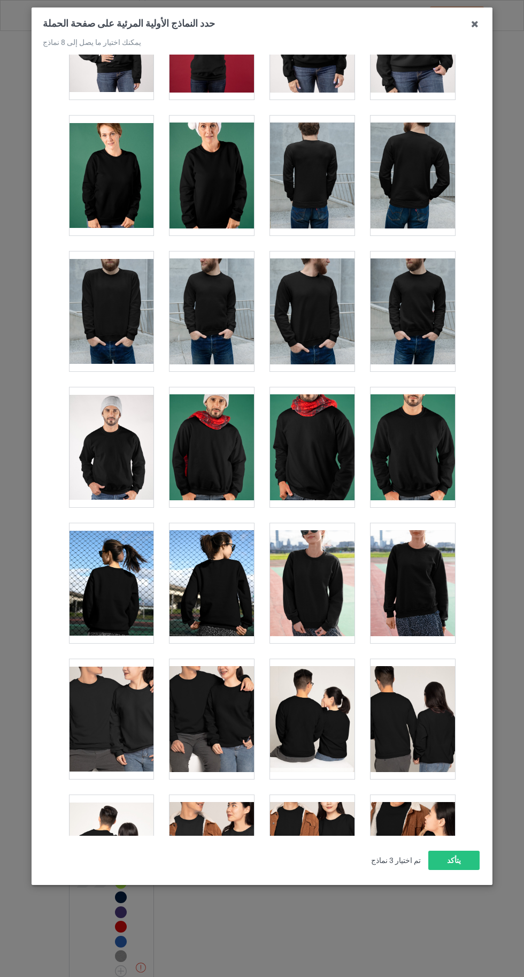
scroll to position [1605, 0]
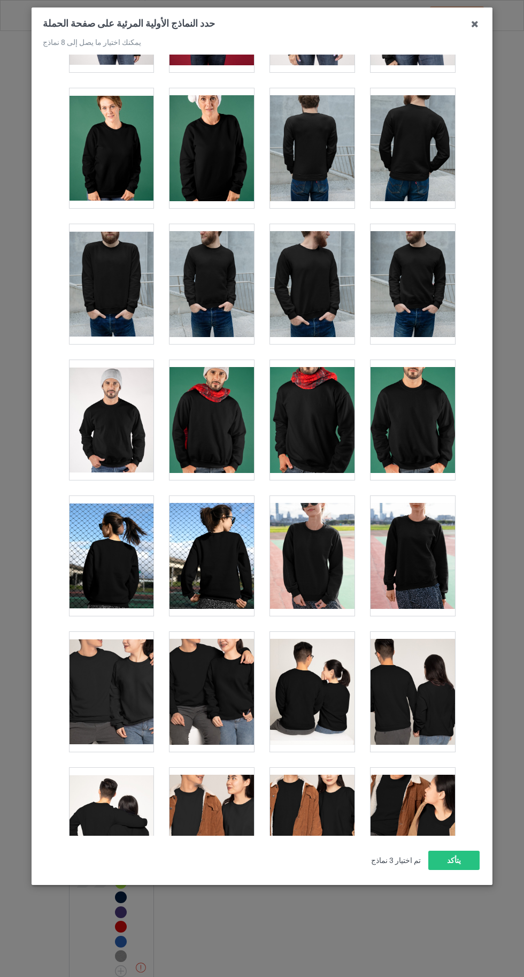
click at [225, 424] on div at bounding box center [212, 420] width 85 height 120
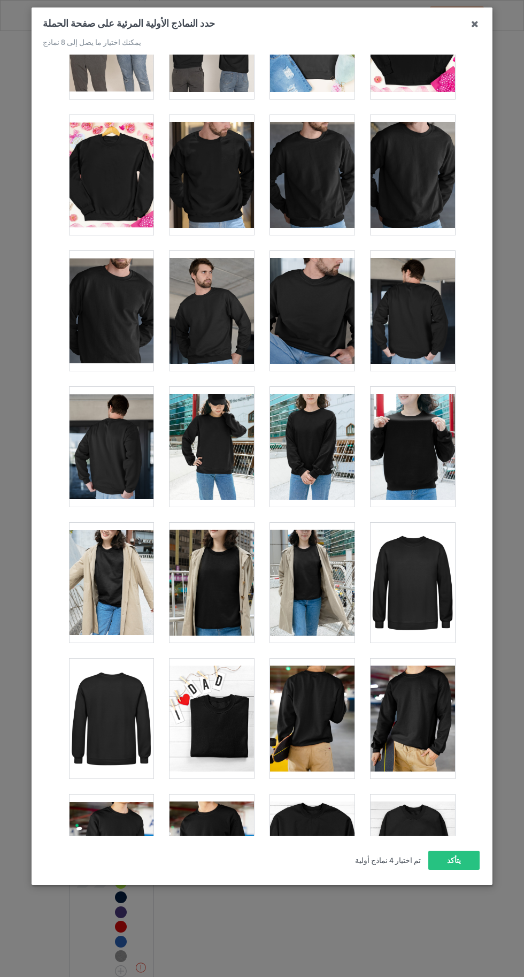
scroll to position [2554, 0]
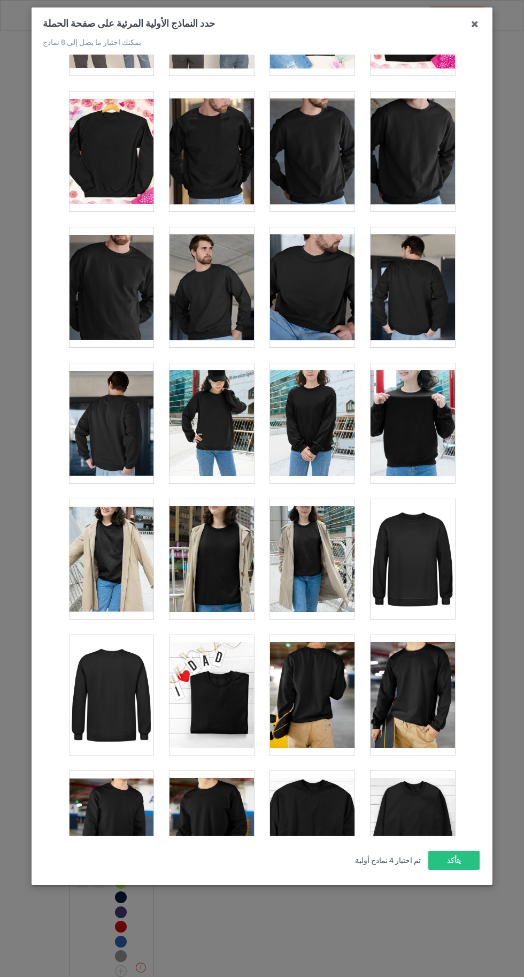
click at [410, 706] on div at bounding box center [413, 695] width 85 height 120
click at [189, 284] on div at bounding box center [212, 287] width 85 height 120
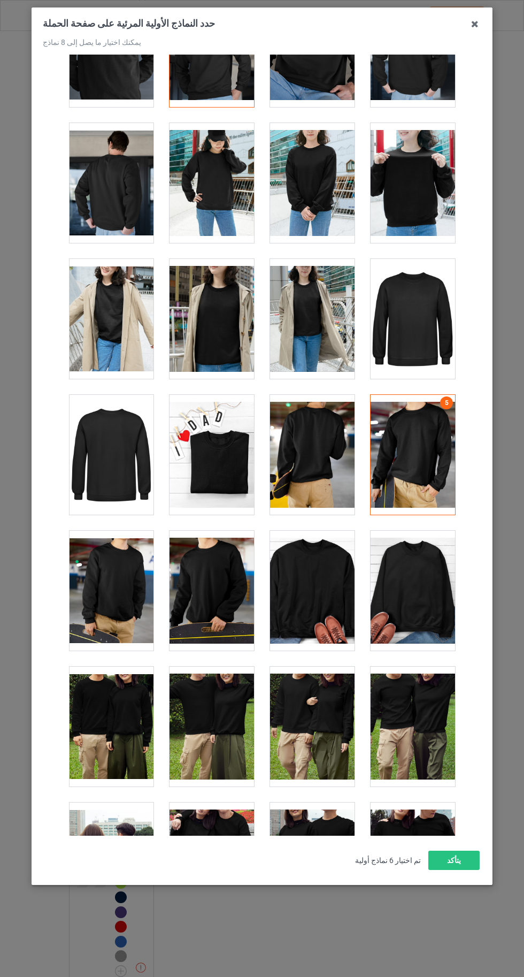
scroll to position [3201, 0]
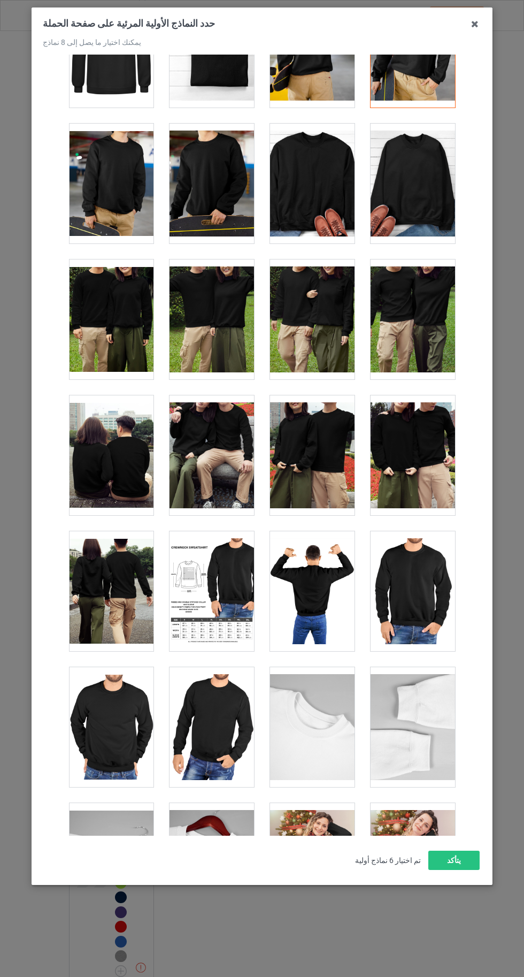
click at [115, 718] on div at bounding box center [111, 727] width 85 height 120
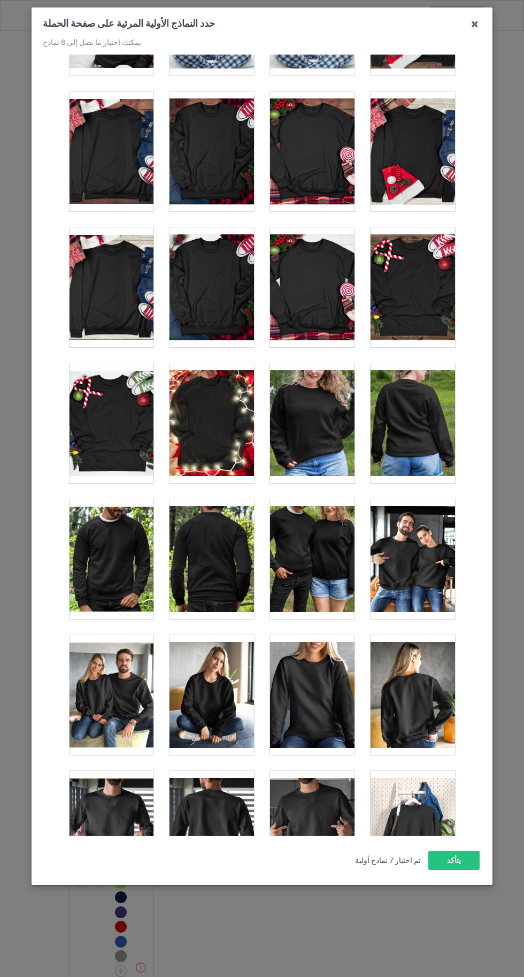
scroll to position [4602, 0]
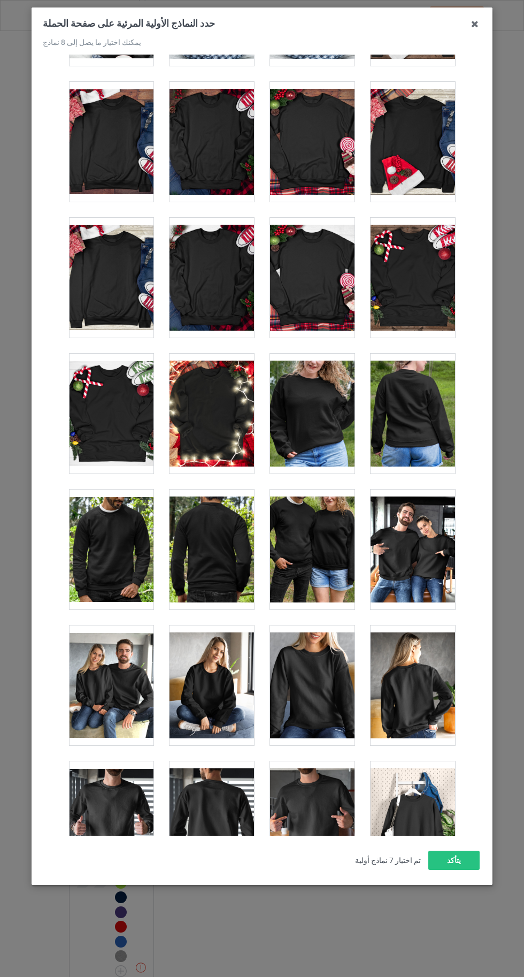
click at [419, 557] on div at bounding box center [413, 550] width 85 height 120
click at [452, 865] on font "يتأكد" at bounding box center [454, 860] width 14 height 9
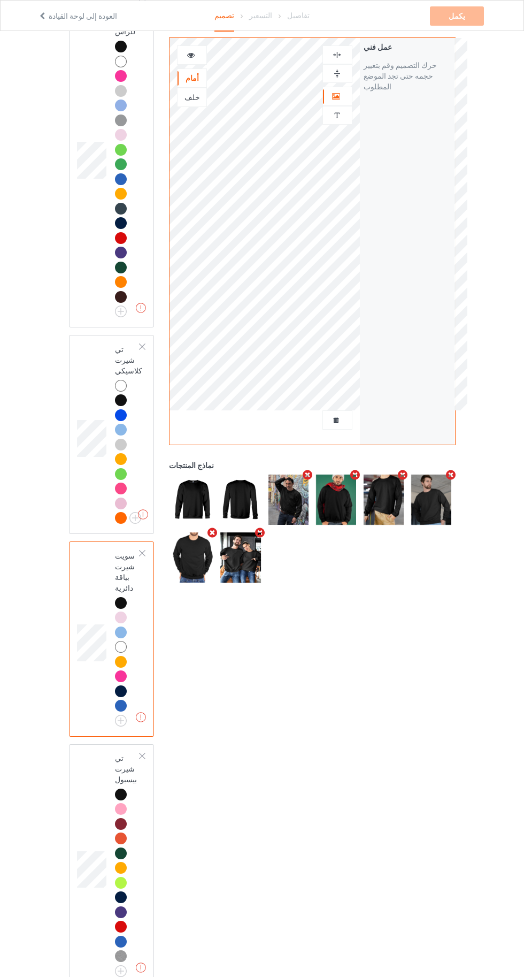
click at [0, 0] on img at bounding box center [0, 0] width 0 height 0
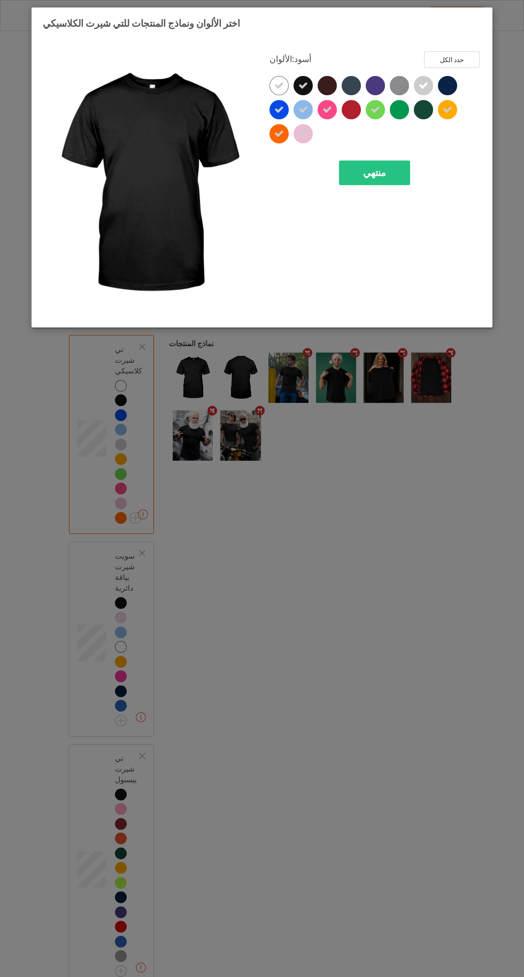
click at [385, 182] on div "منتهي" at bounding box center [374, 173] width 71 height 25
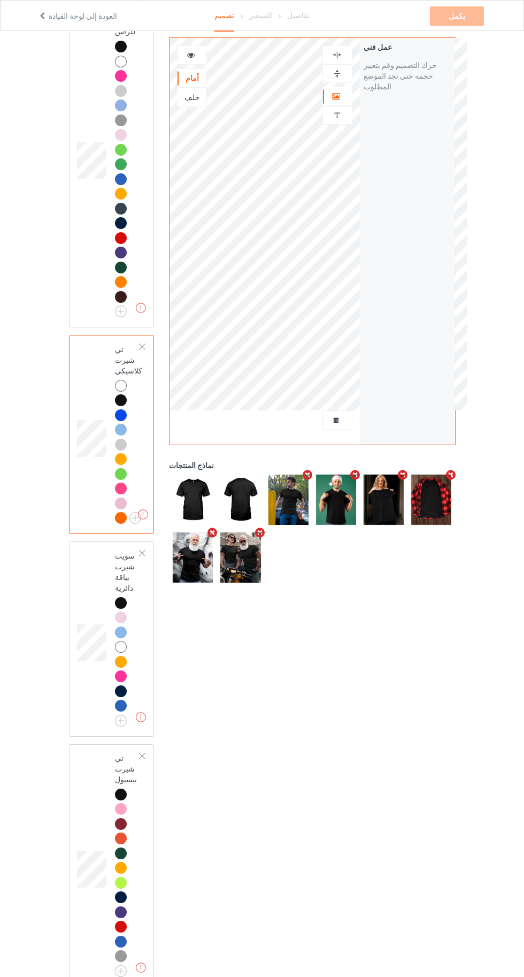
click at [0, 0] on img at bounding box center [0, 0] width 0 height 0
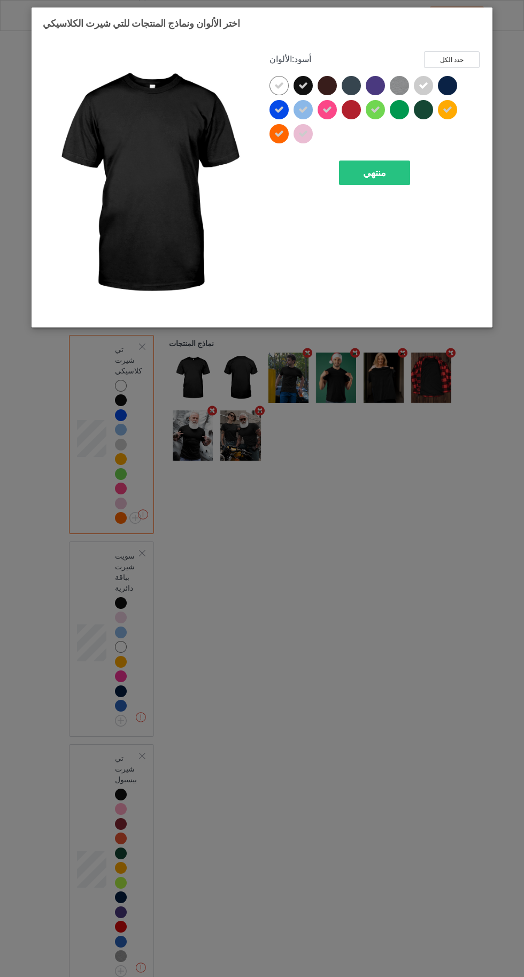
click at [372, 176] on font "منتهي" at bounding box center [374, 172] width 23 height 11
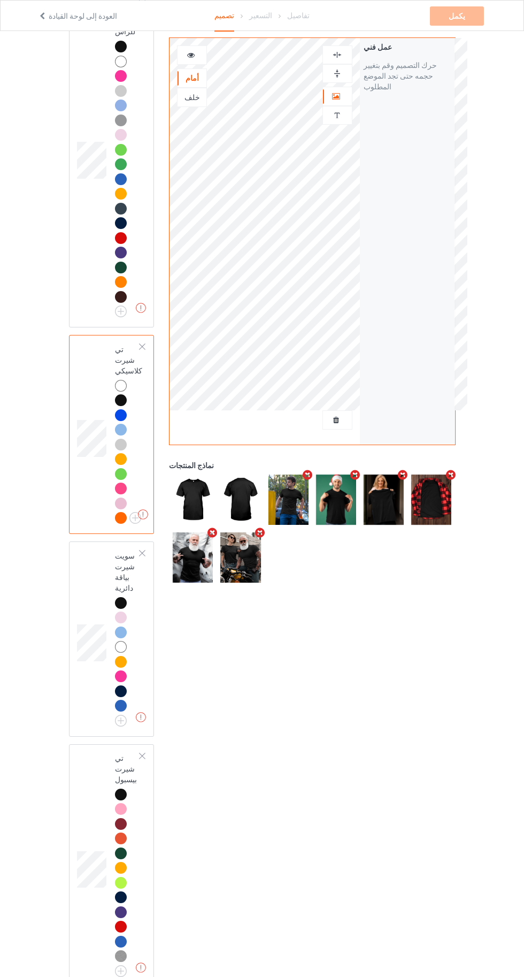
click at [0, 0] on img at bounding box center [0, 0] width 0 height 0
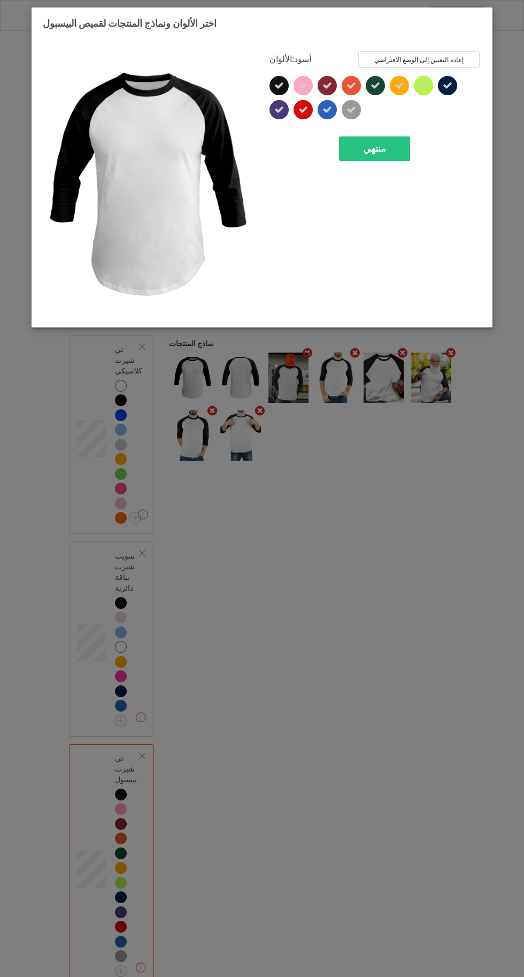
click at [385, 147] on div "منتهي" at bounding box center [374, 148] width 71 height 25
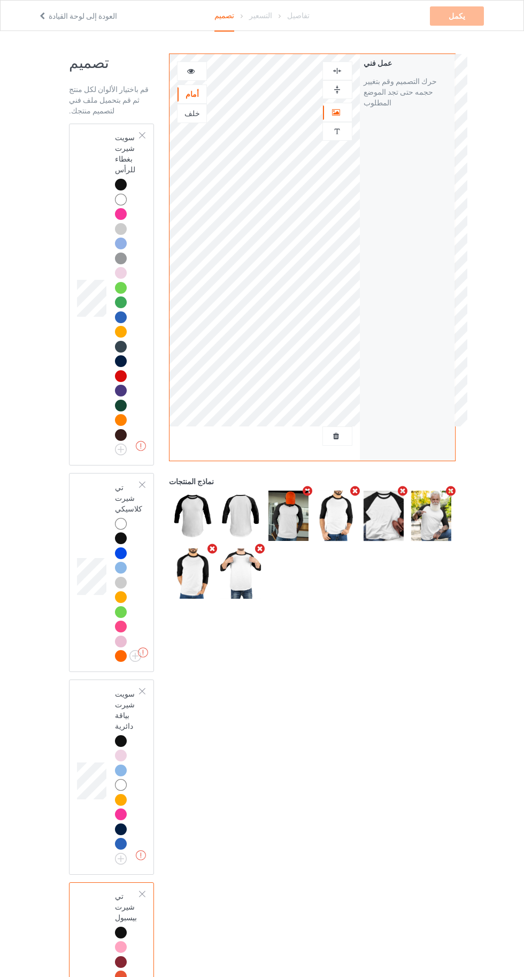
scroll to position [1, 0]
click at [341, 97] on div "عمل فني نص مخصص" at bounding box center [338, 101] width 30 height 83
click at [0, 0] on img at bounding box center [0, 0] width 0 height 0
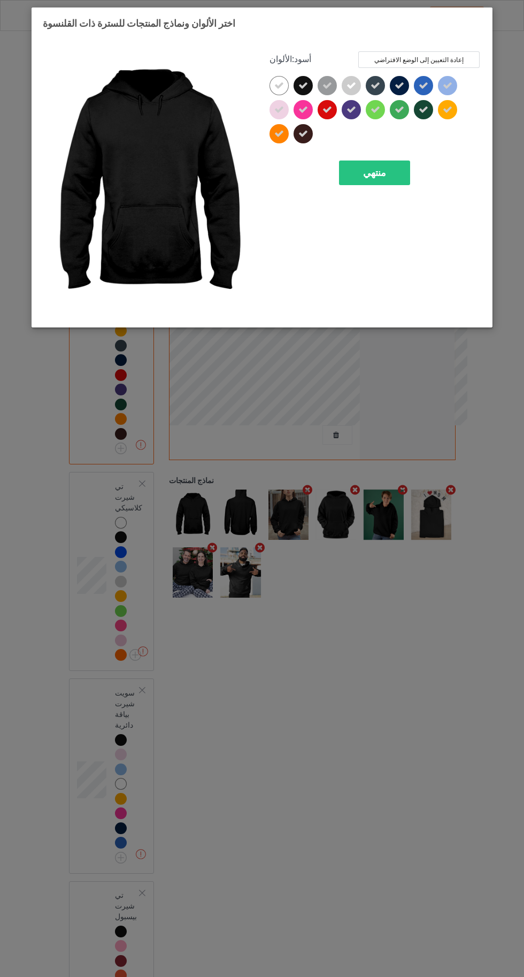
click at [376, 174] on font "منتهي" at bounding box center [374, 172] width 23 height 11
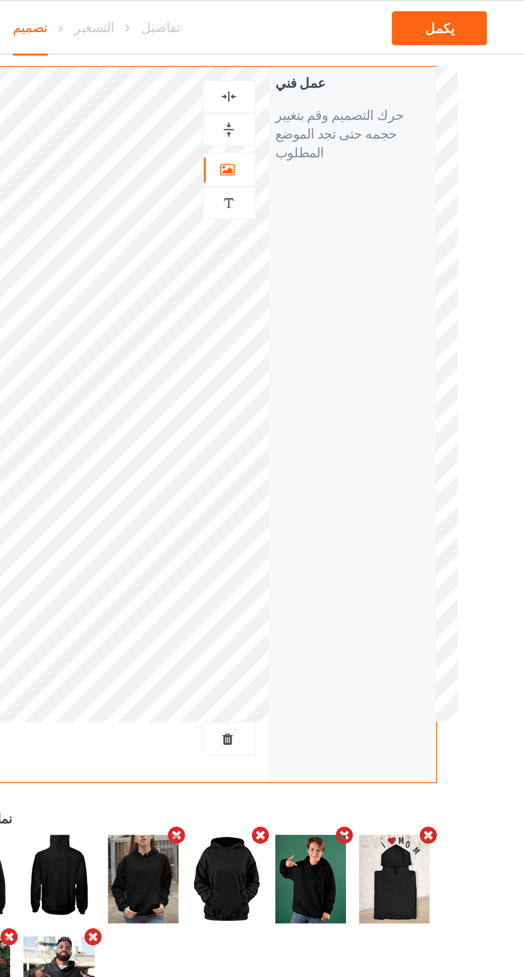
scroll to position [9, 0]
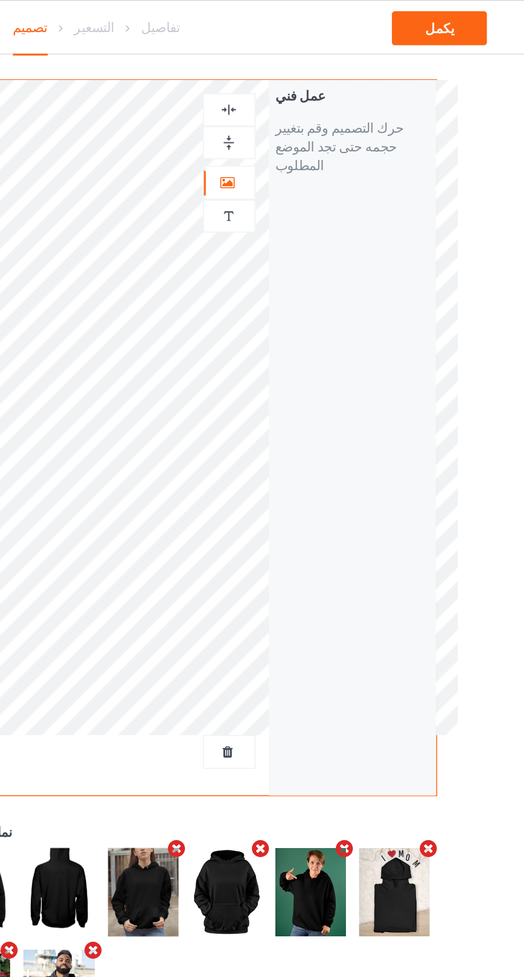
click at [341, 80] on img at bounding box center [337, 81] width 10 height 10
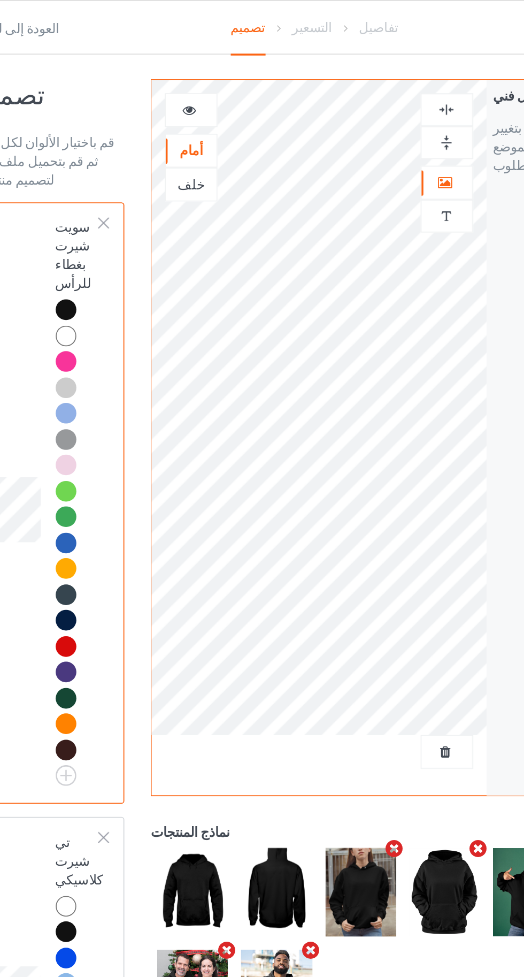
click at [194, 53] on div at bounding box center [192, 62] width 30 height 19
click at [188, 59] on icon at bounding box center [191, 60] width 9 height 7
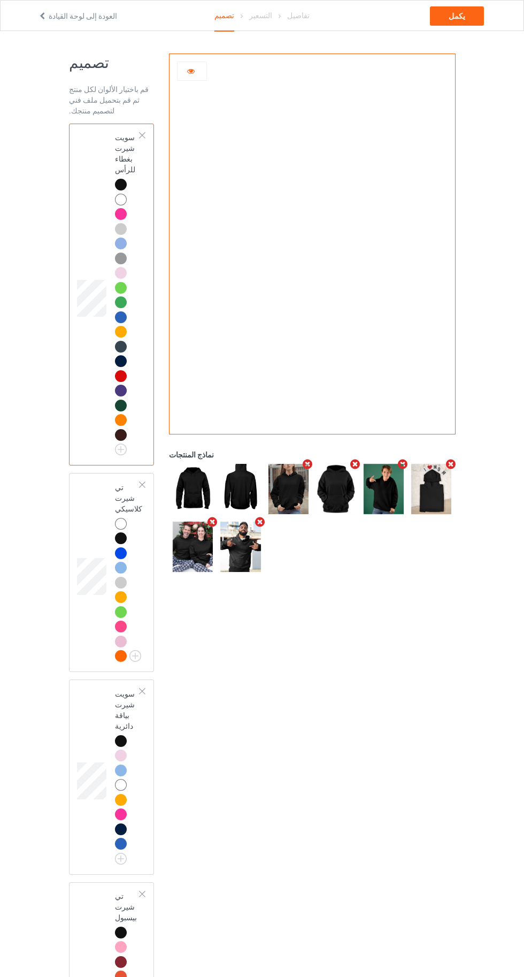
scroll to position [0, 0]
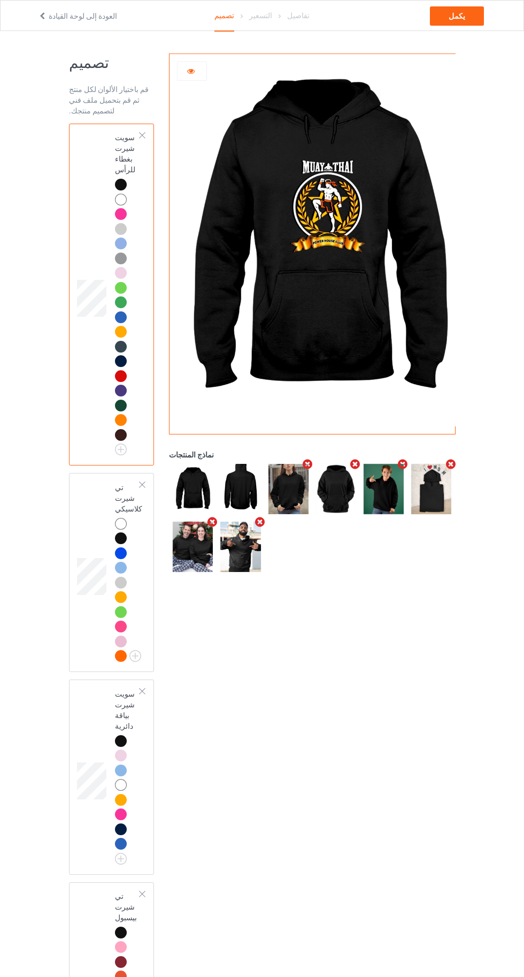
click at [187, 67] on icon at bounding box center [191, 69] width 9 height 7
